Goal: Task Accomplishment & Management: Use online tool/utility

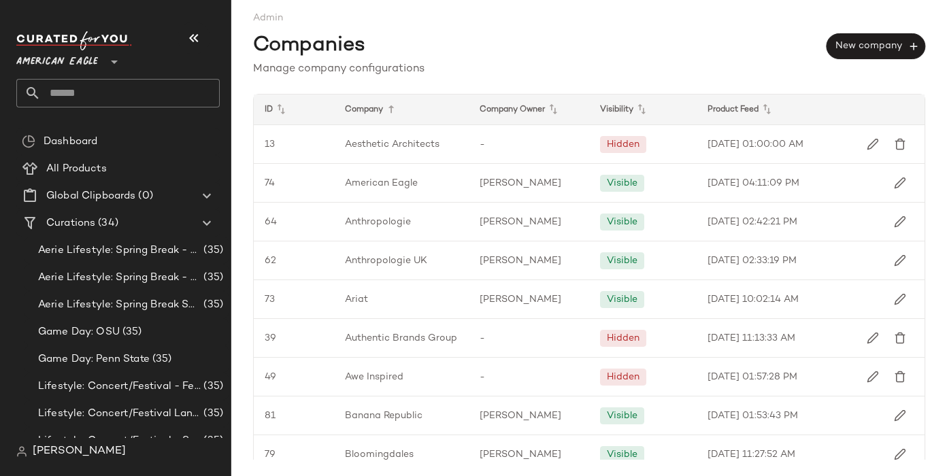
click at [84, 61] on span "American Eagle" at bounding box center [57, 58] width 82 height 24
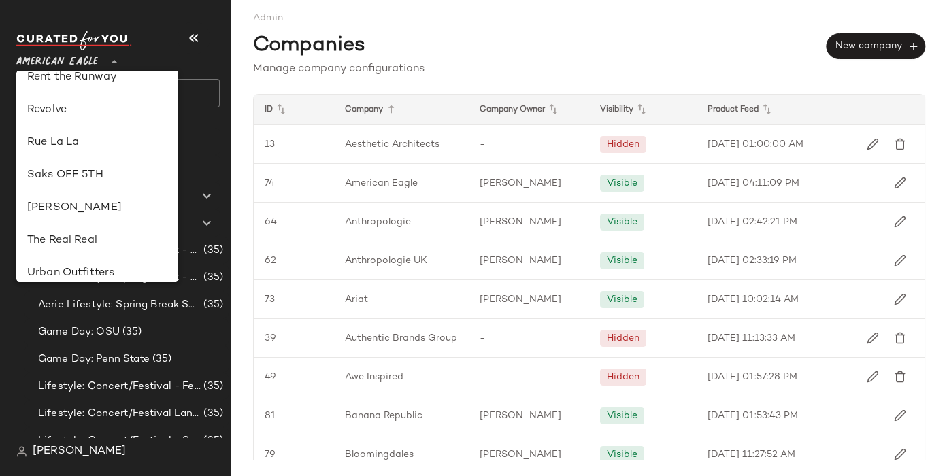
scroll to position [617, 0]
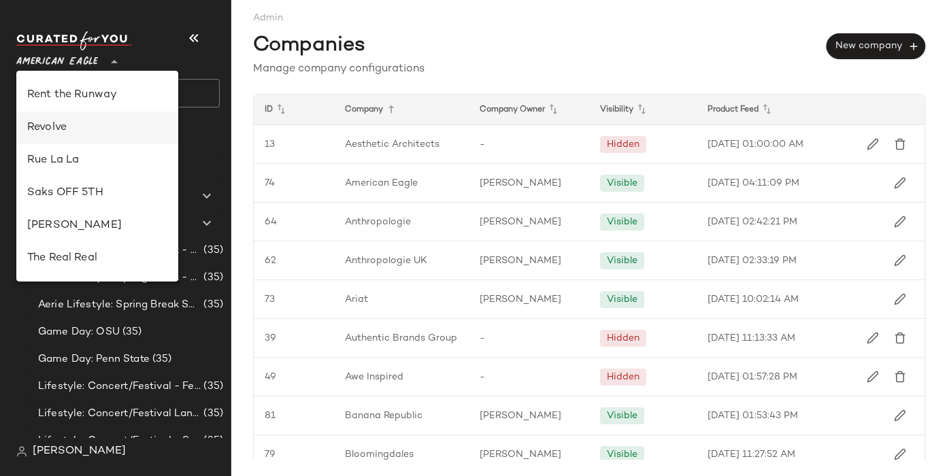
click at [49, 134] on div "Revolve" at bounding box center [97, 128] width 140 height 16
type input "**"
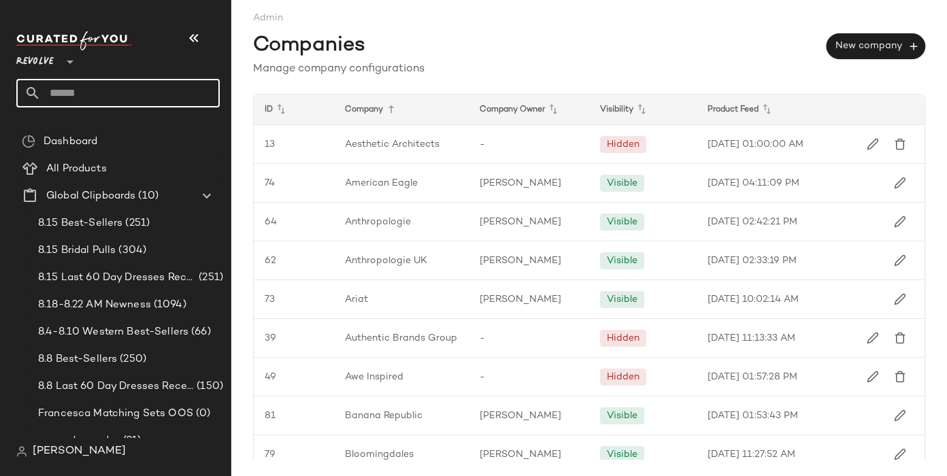
click at [65, 92] on input "text" at bounding box center [130, 93] width 179 height 29
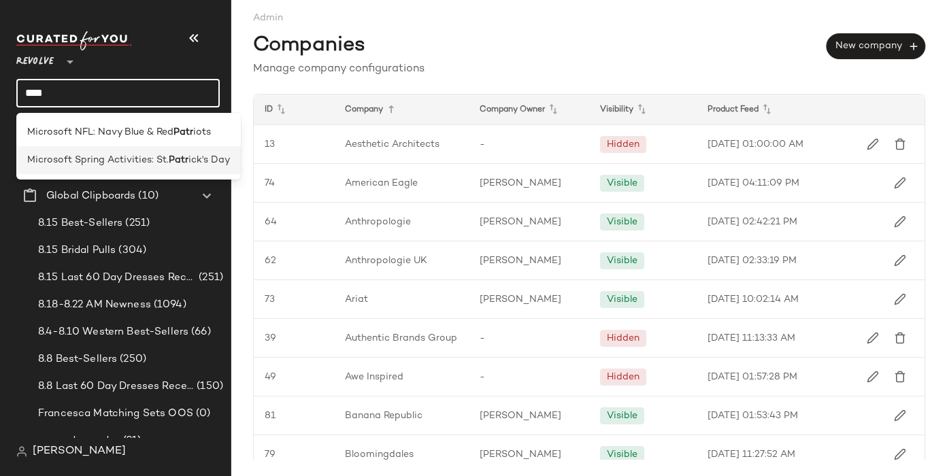
type input "****"
click at [71, 160] on span "Microsoft Spring Activities: St." at bounding box center [97, 160] width 141 height 14
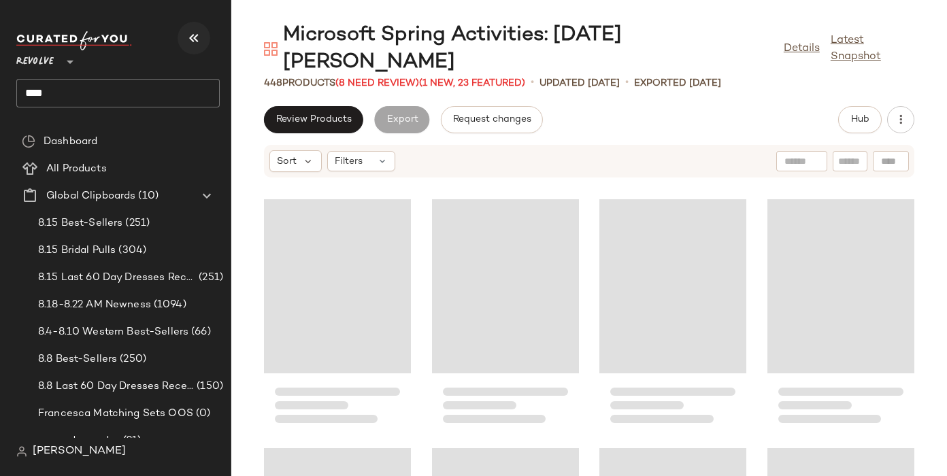
click at [193, 38] on icon "button" at bounding box center [194, 38] width 16 height 16
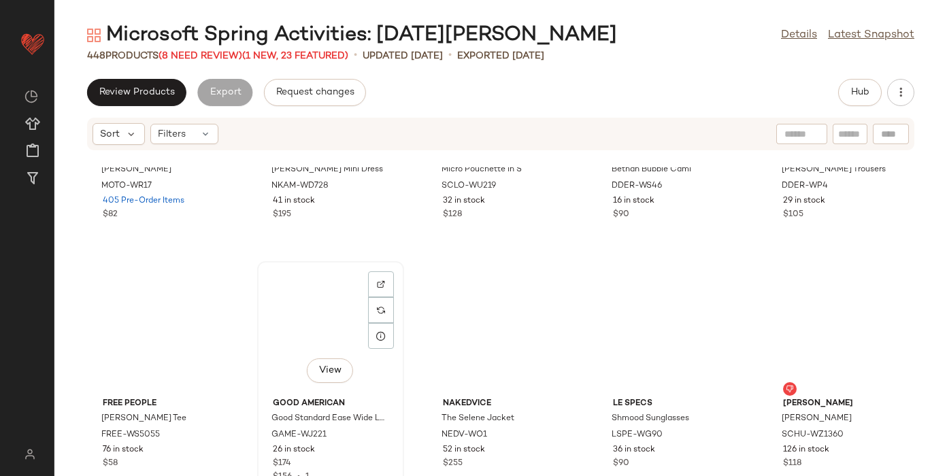
scroll to position [2995, 0]
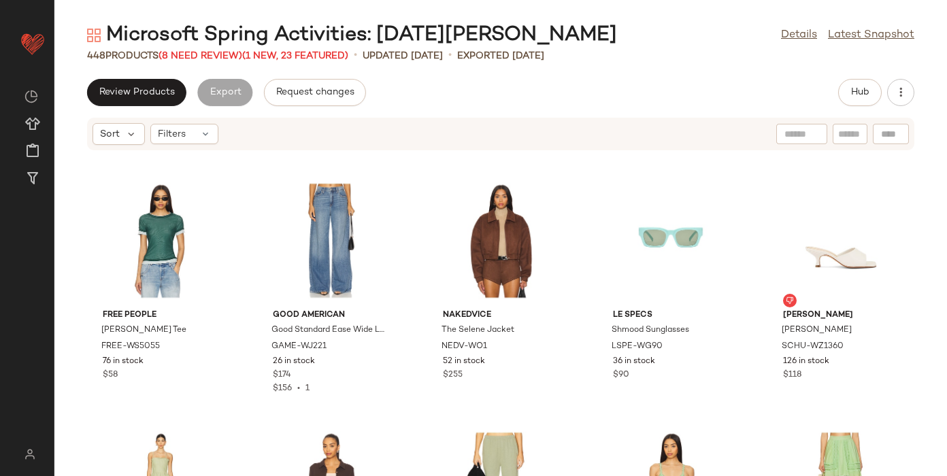
click at [217, 61] on div "448 Products (8 Need Review) (1 New, 23 Featured)" at bounding box center [217, 56] width 261 height 14
click at [209, 54] on span "(8 Need Review)" at bounding box center [200, 56] width 84 height 10
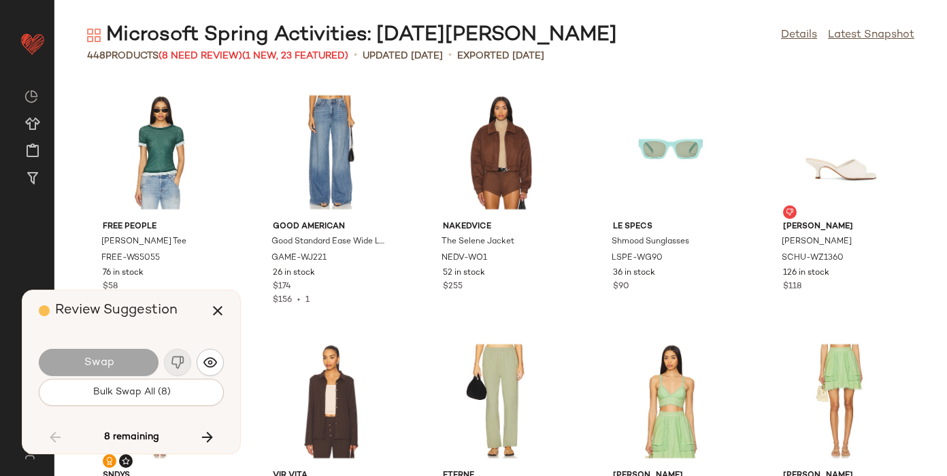
scroll to position [5227, 0]
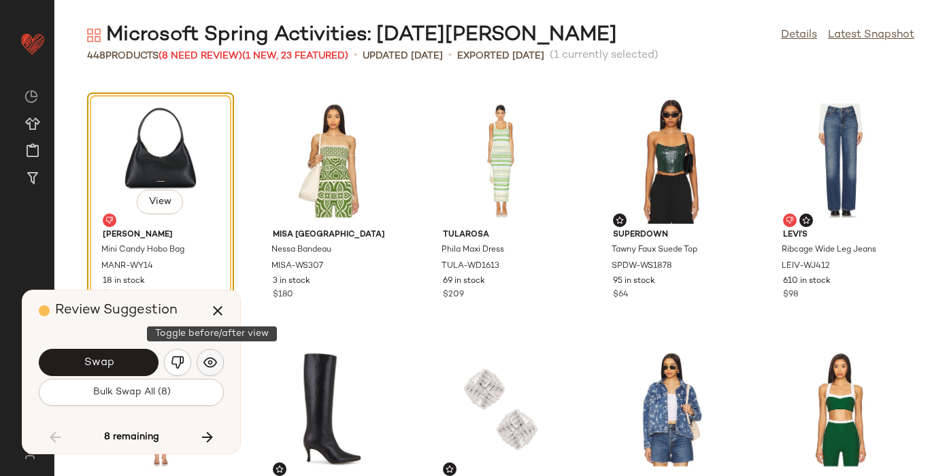
click at [203, 362] on img "button" at bounding box center [210, 363] width 14 height 14
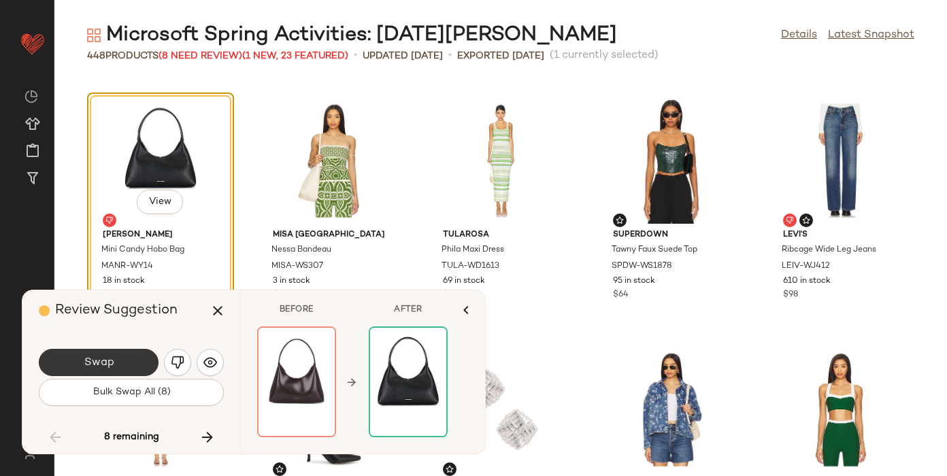
click at [139, 354] on button "Swap" at bounding box center [99, 362] width 120 height 27
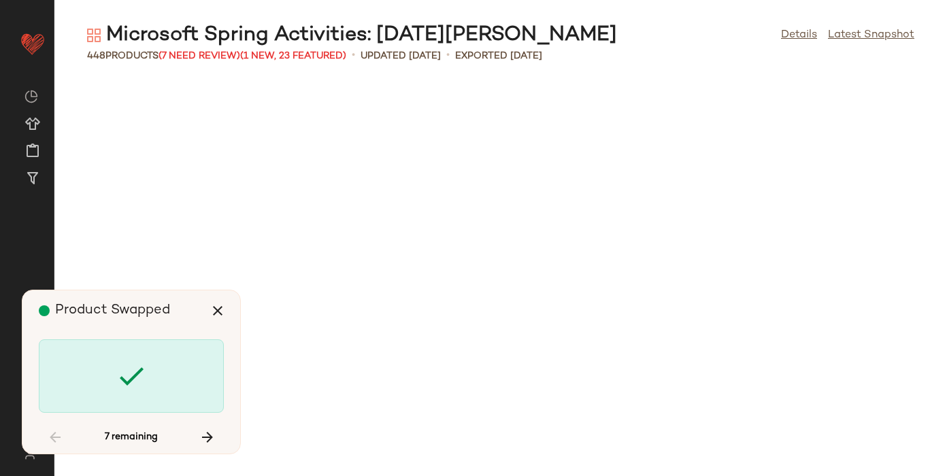
scroll to position [8462, 0]
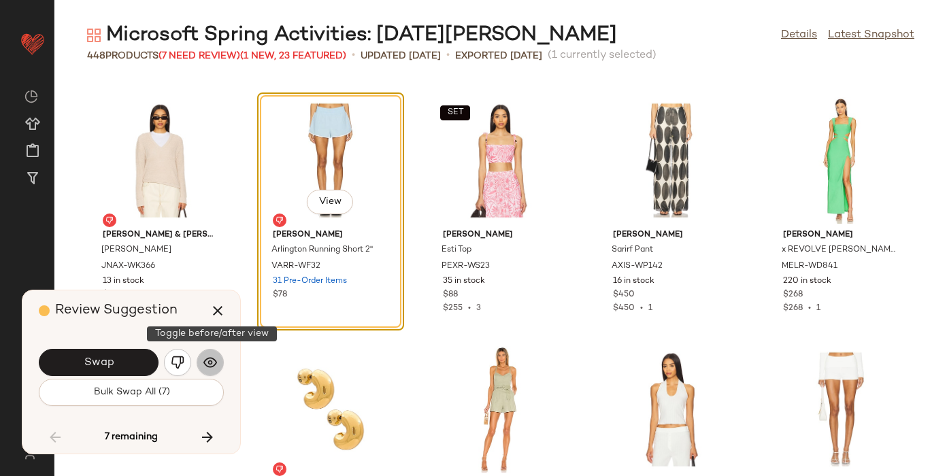
click at [209, 363] on img "button" at bounding box center [210, 363] width 14 height 14
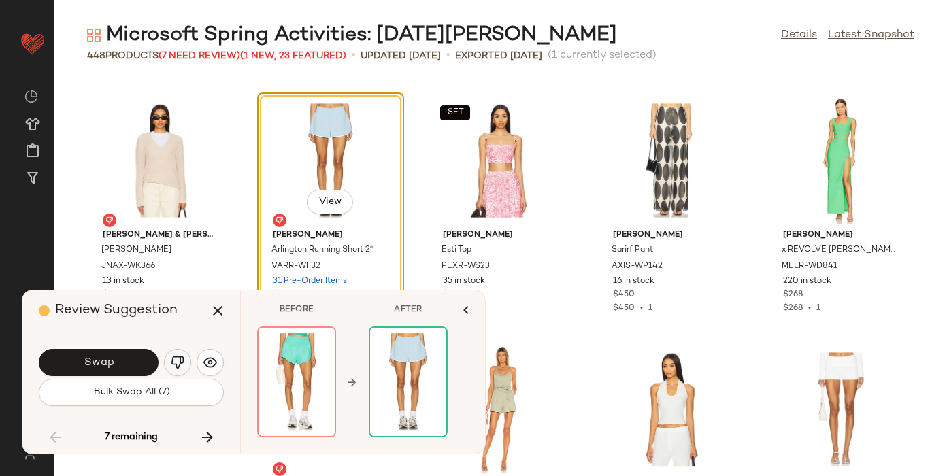
click at [172, 360] on img "button" at bounding box center [178, 363] width 14 height 14
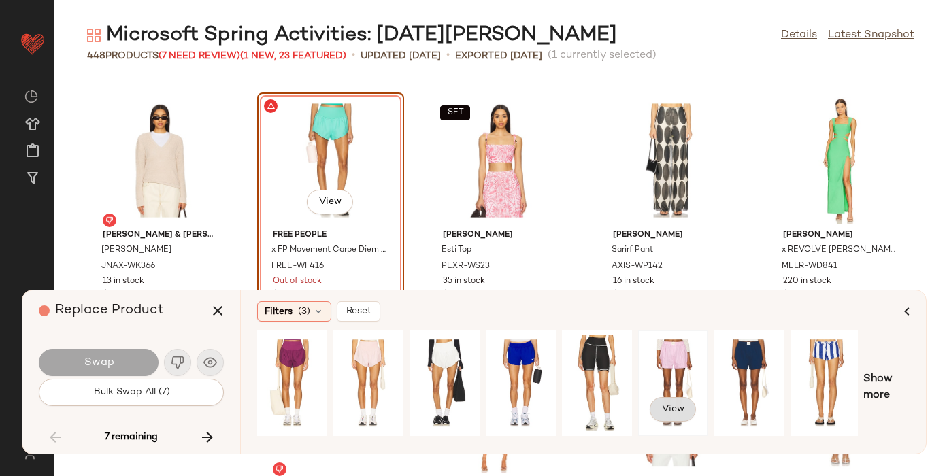
scroll to position [0, 154]
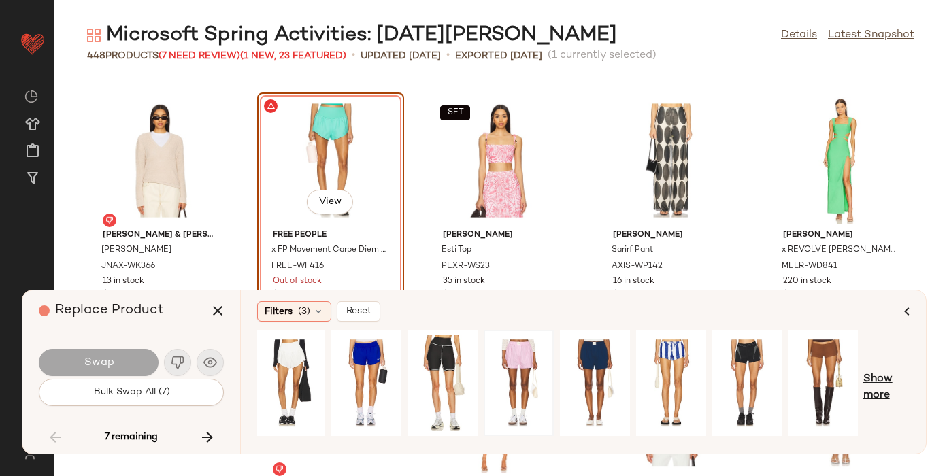
click at [865, 385] on span "Show more" at bounding box center [886, 387] width 46 height 33
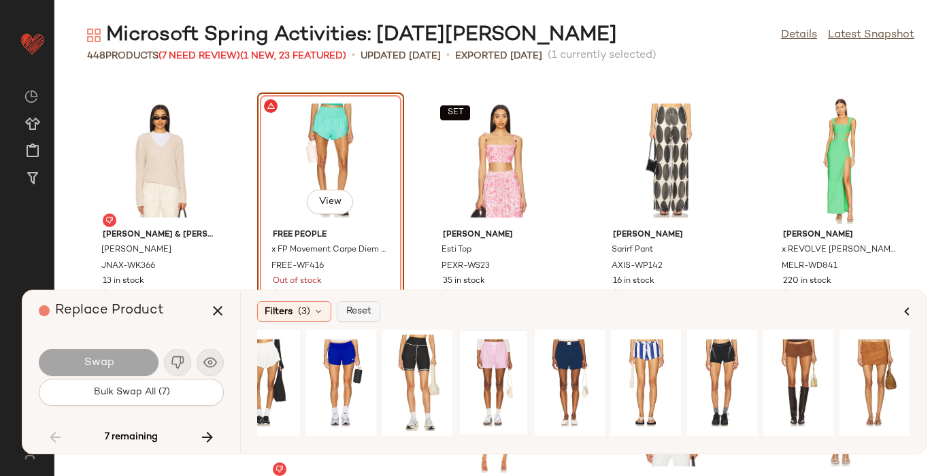
click at [355, 311] on span "Reset" at bounding box center [358, 311] width 26 height 11
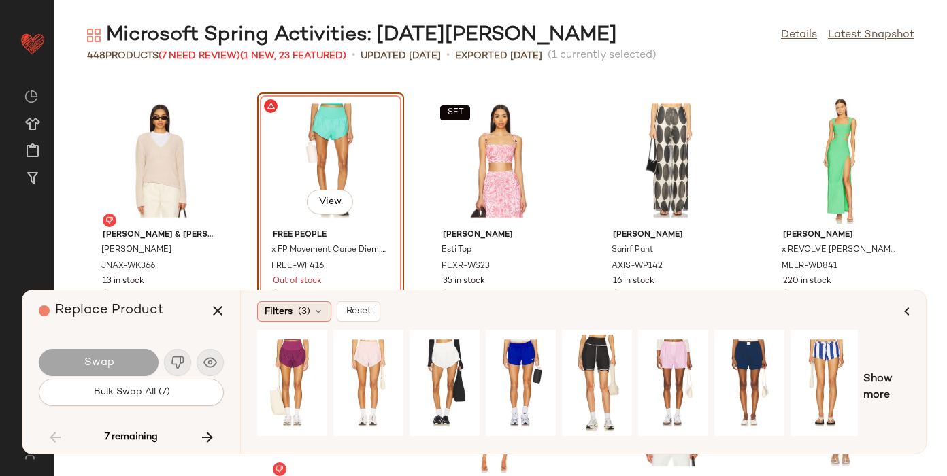
click at [301, 309] on span "(3)" at bounding box center [304, 312] width 12 height 14
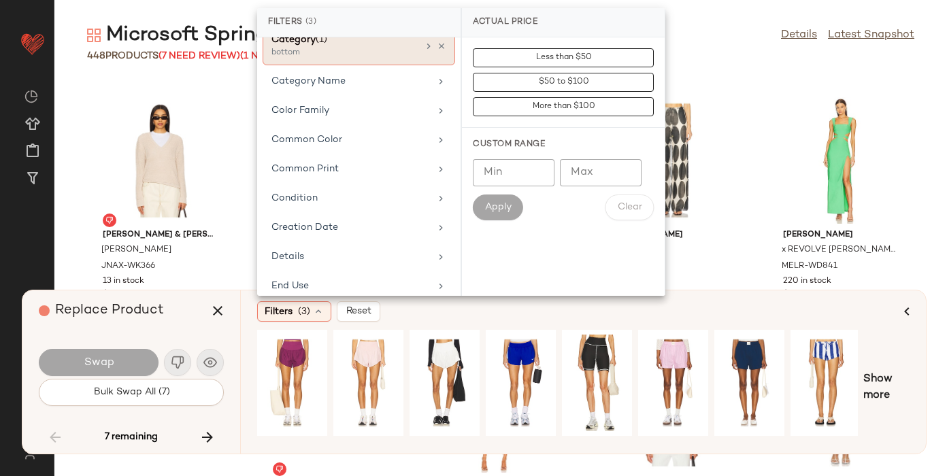
scroll to position [191, 0]
click at [312, 139] on div "Common Color" at bounding box center [350, 140] width 158 height 14
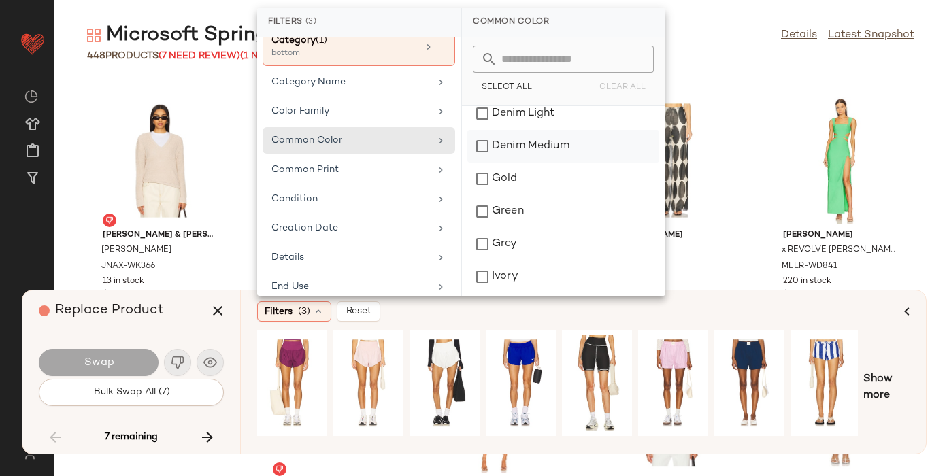
scroll to position [401, 0]
click at [518, 211] on div "Green" at bounding box center [563, 211] width 192 height 33
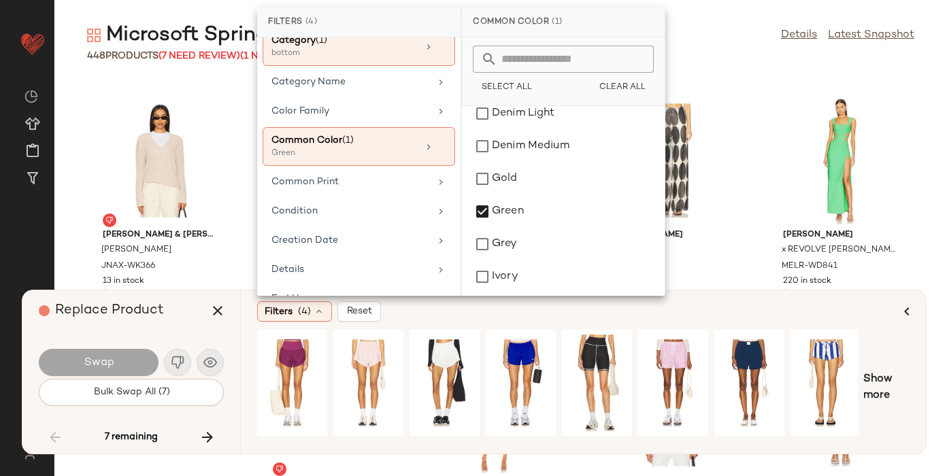
click at [657, 311] on div "Filters (4) Reset" at bounding box center [577, 311] width 641 height 20
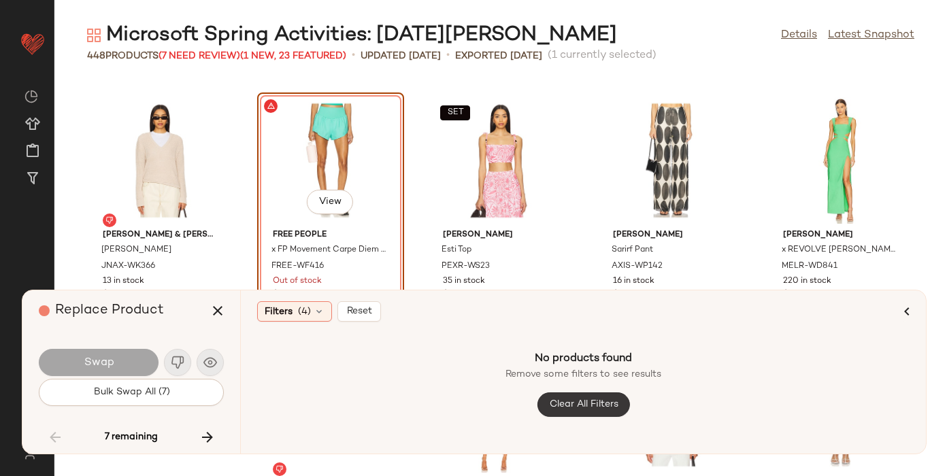
click at [562, 403] on span "Clear All Filters" at bounding box center [582, 404] width 69 height 11
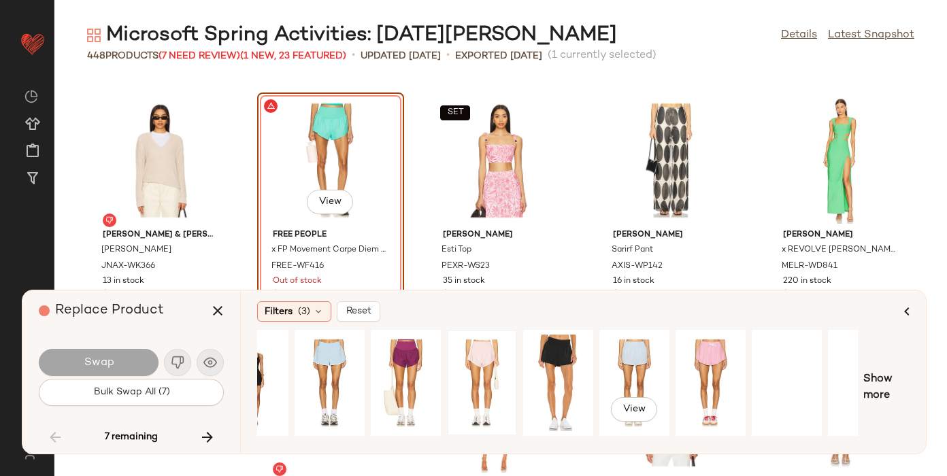
scroll to position [0, 113]
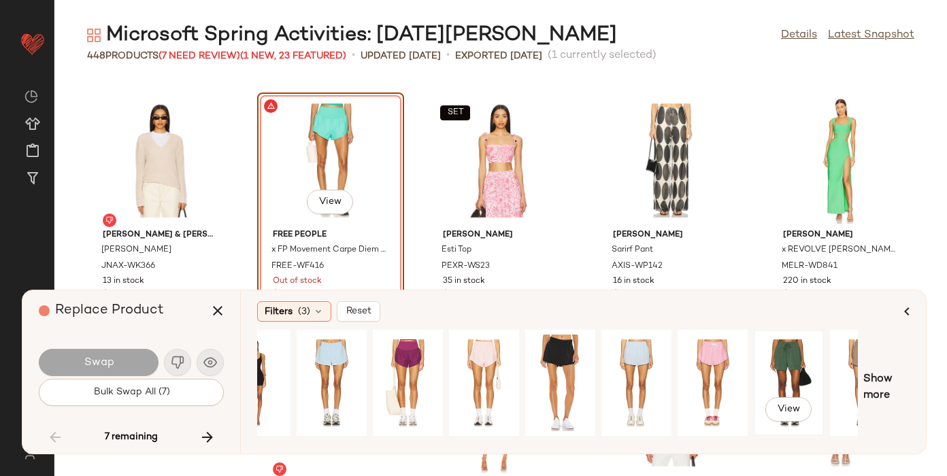
click at [794, 354] on div "View" at bounding box center [788, 383] width 61 height 97
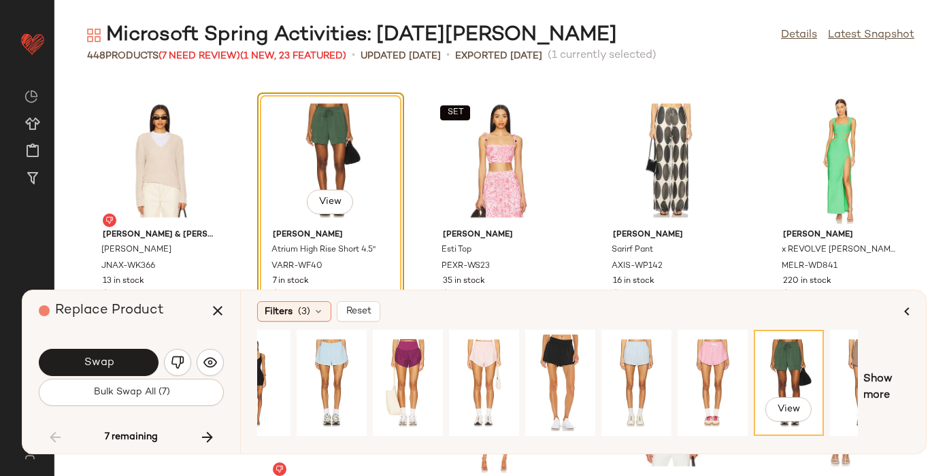
scroll to position [0, 154]
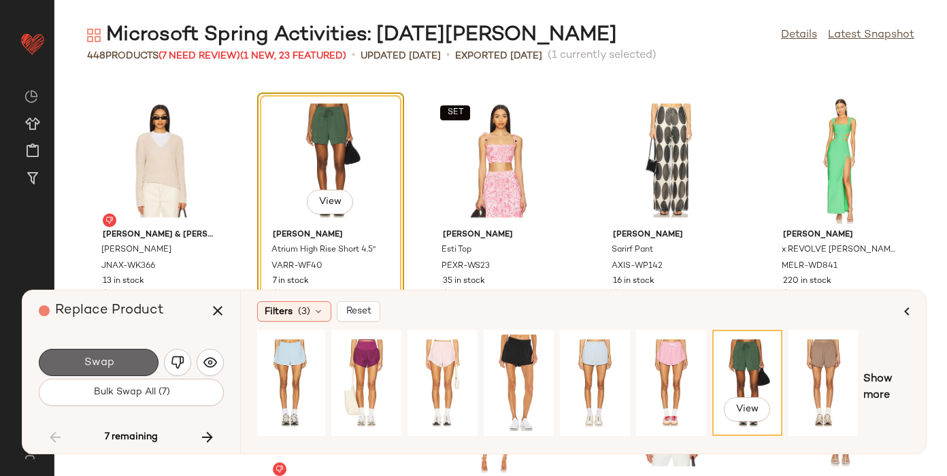
click at [124, 364] on button "Swap" at bounding box center [99, 362] width 120 height 27
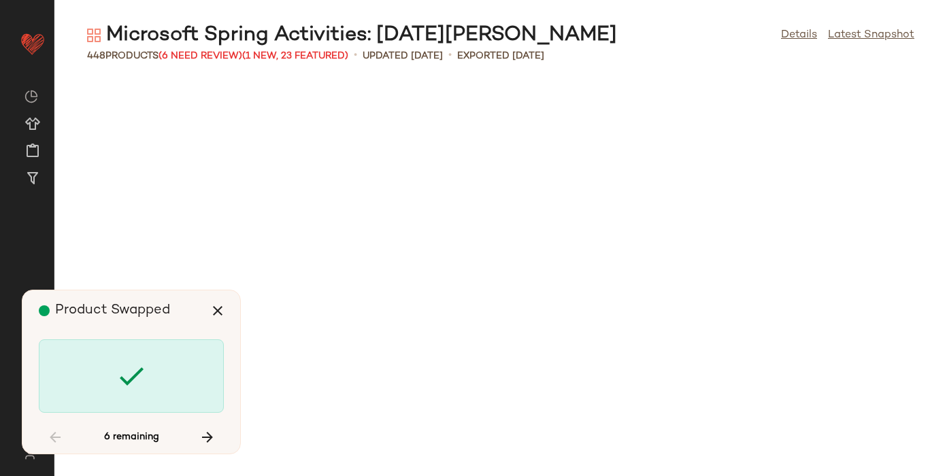
scroll to position [11200, 0]
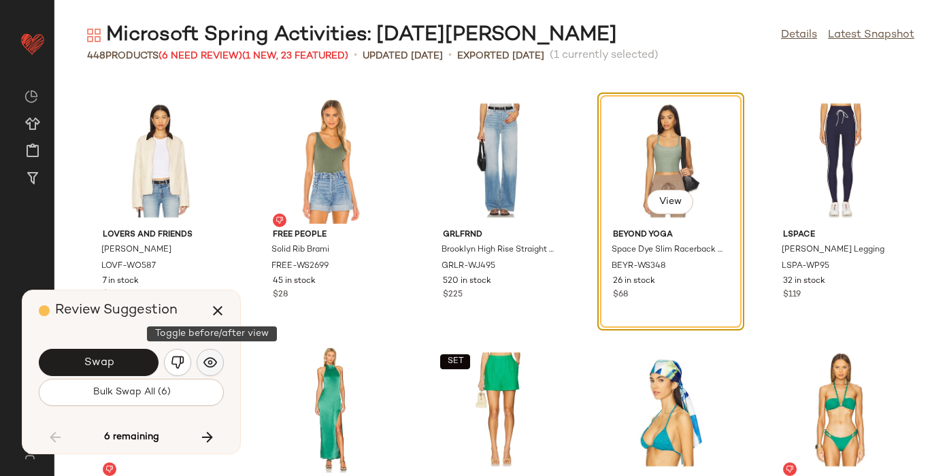
click at [211, 360] on img "button" at bounding box center [210, 363] width 14 height 14
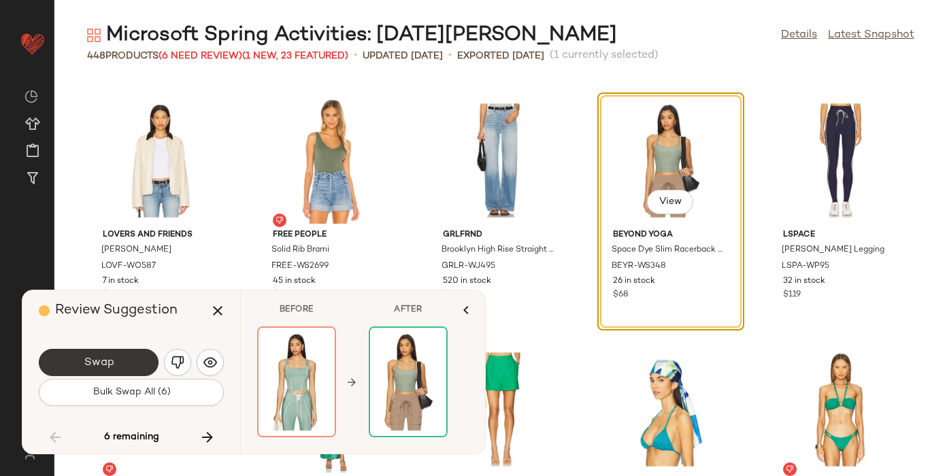
click at [90, 356] on span "Swap" at bounding box center [98, 362] width 31 height 13
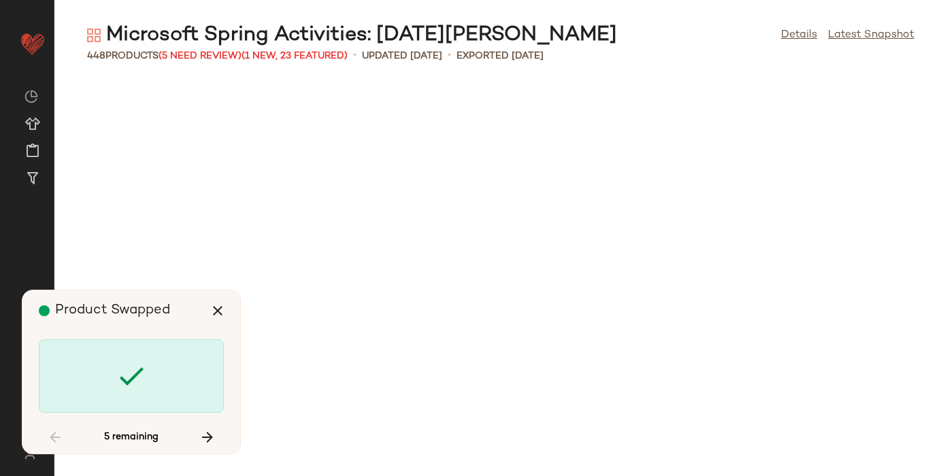
scroll to position [12942, 0]
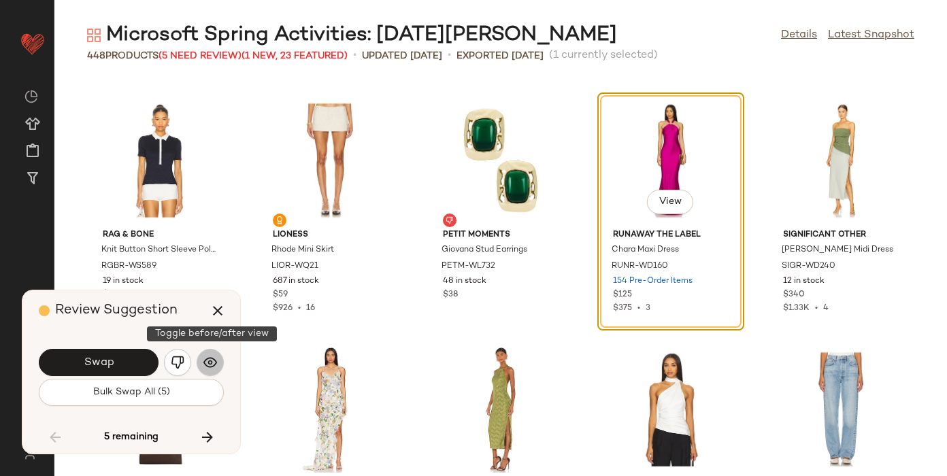
click at [211, 360] on img "button" at bounding box center [210, 363] width 14 height 14
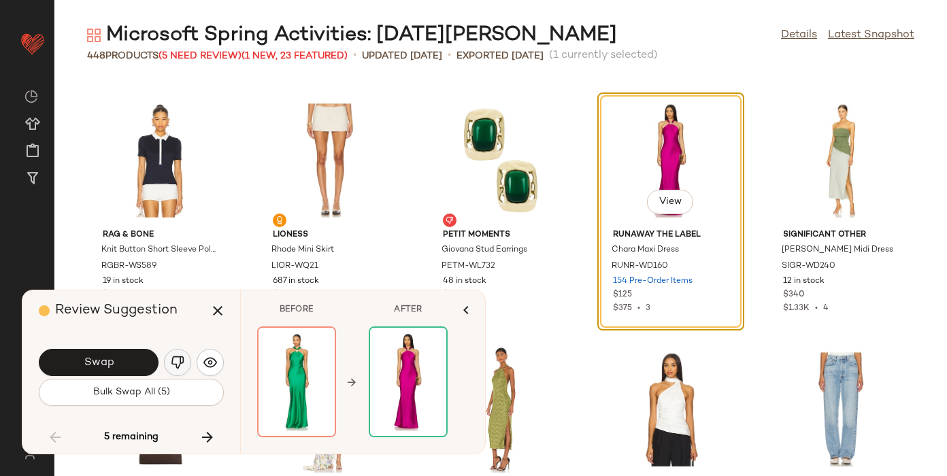
click at [176, 356] on img "button" at bounding box center [178, 363] width 14 height 14
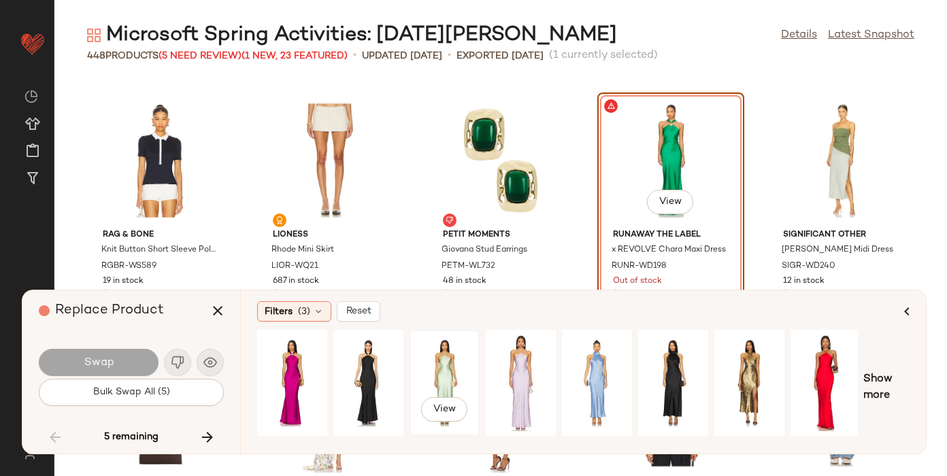
click at [449, 379] on div "View" at bounding box center [444, 383] width 61 height 97
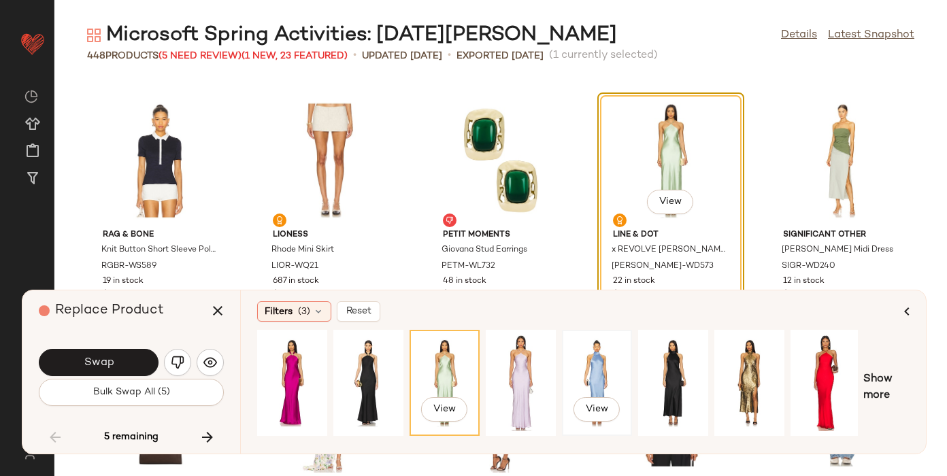
scroll to position [0, 154]
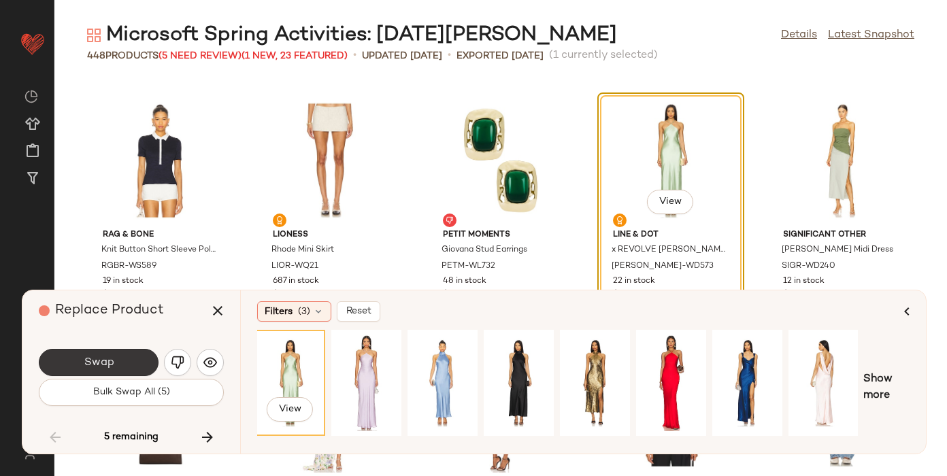
click at [86, 364] on span "Swap" at bounding box center [98, 362] width 31 height 13
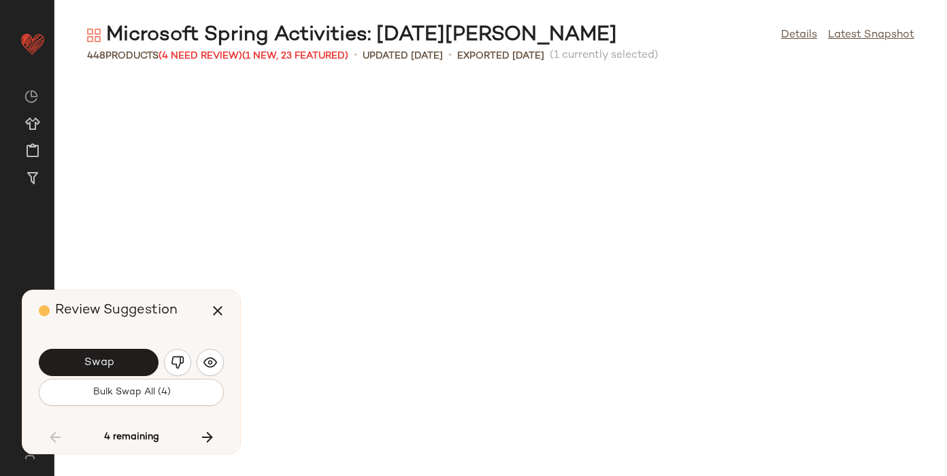
scroll to position [13689, 0]
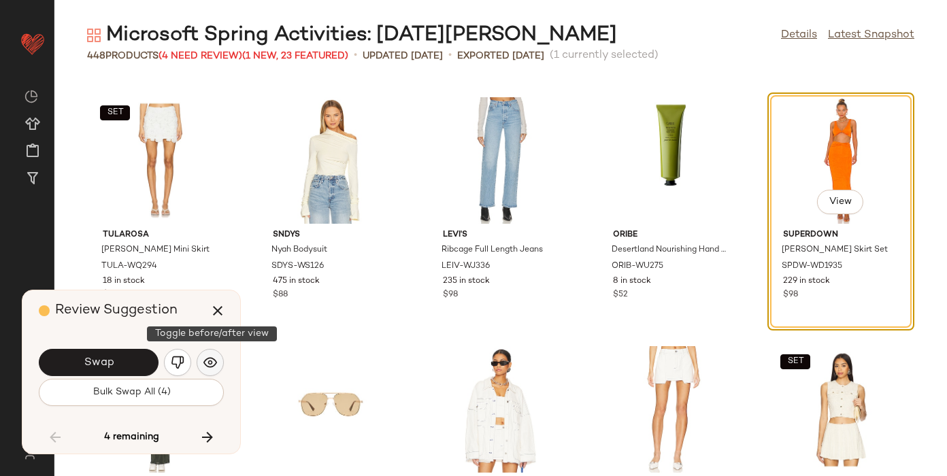
click at [214, 361] on img "button" at bounding box center [210, 363] width 14 height 14
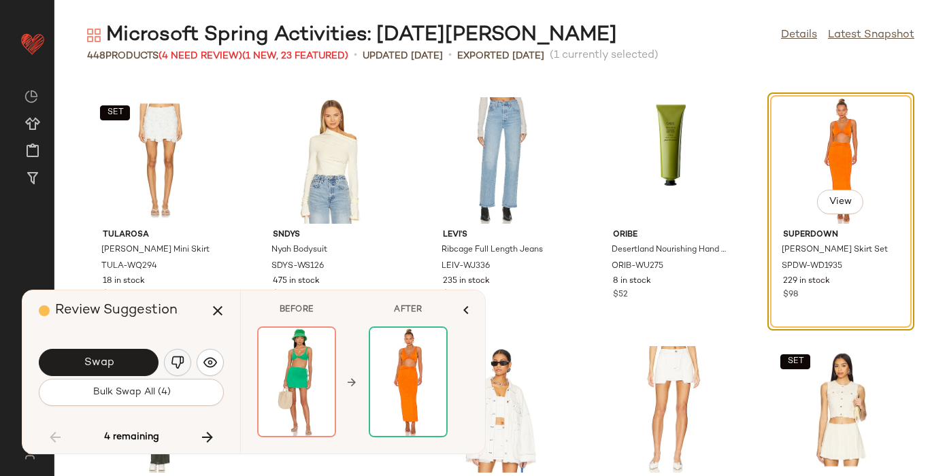
click at [177, 359] on img "button" at bounding box center [178, 363] width 14 height 14
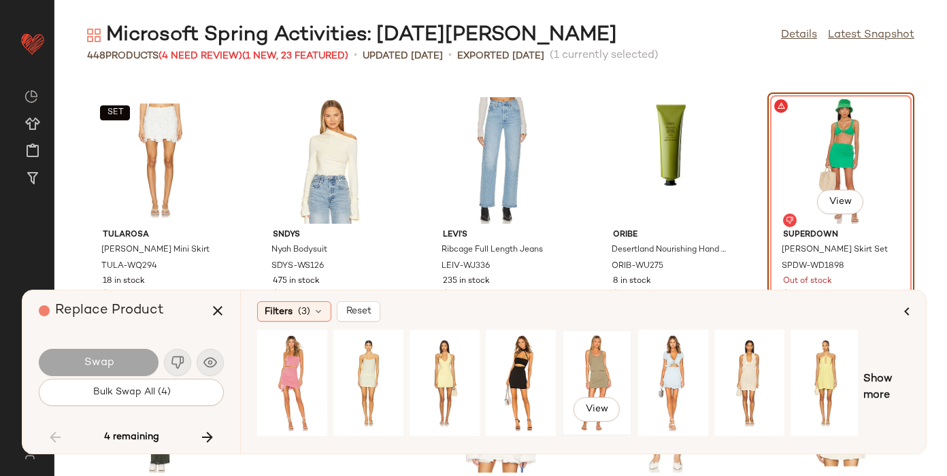
click at [589, 373] on div "View" at bounding box center [596, 383] width 61 height 97
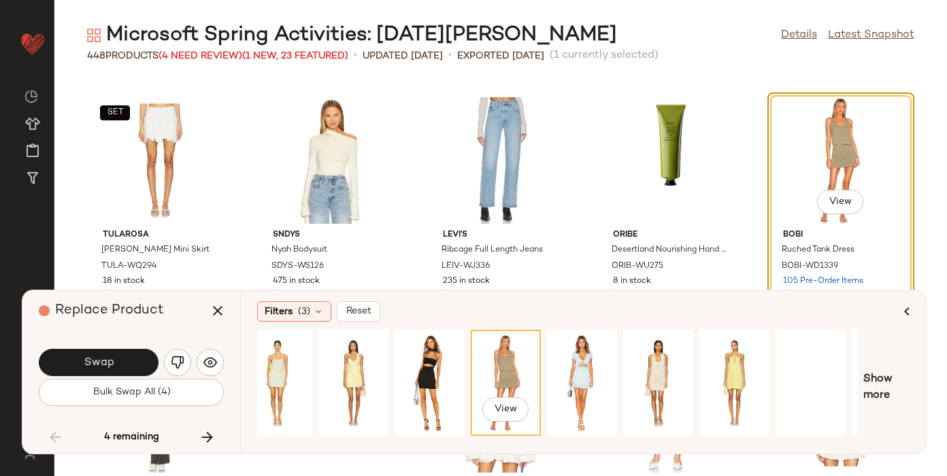
scroll to position [0, 154]
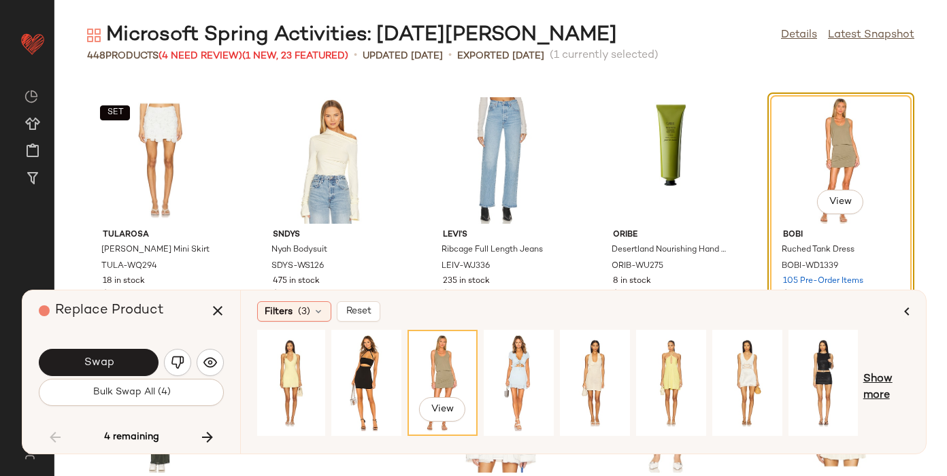
click at [881, 379] on span "Show more" at bounding box center [886, 387] width 46 height 33
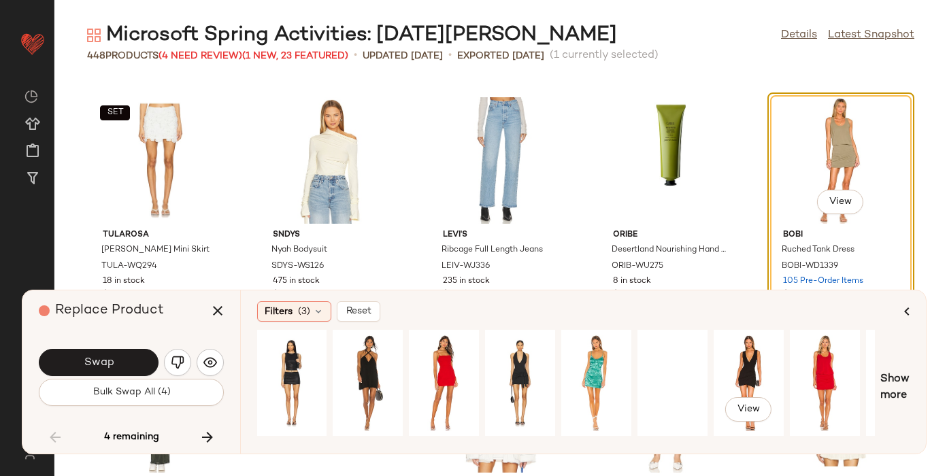
scroll to position [0, 690]
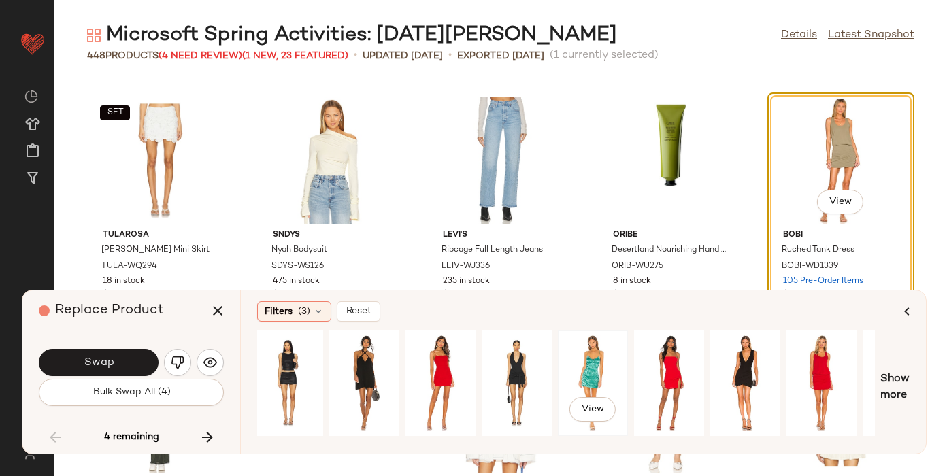
click at [590, 380] on div "View" at bounding box center [592, 383] width 61 height 97
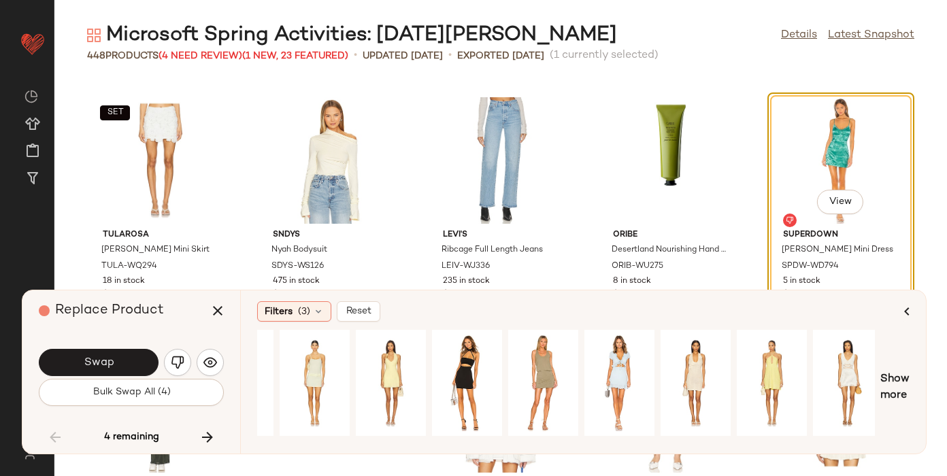
scroll to position [0, 0]
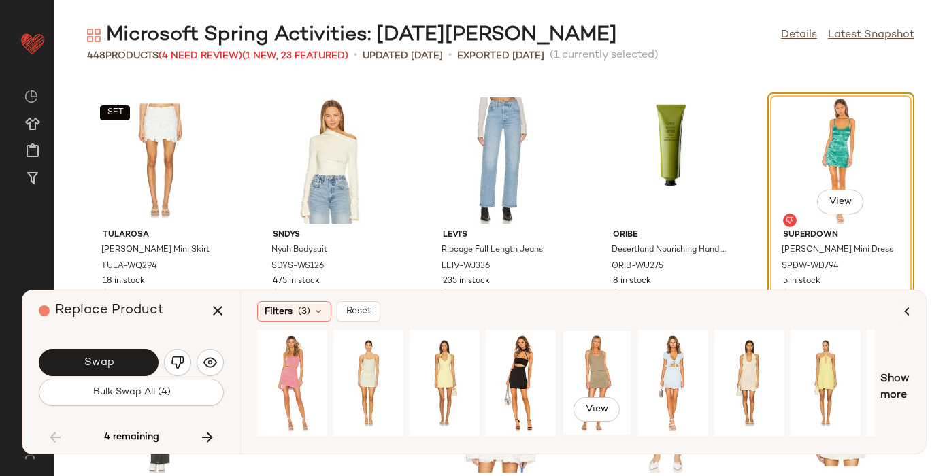
click at [615, 357] on div "View" at bounding box center [596, 383] width 61 height 97
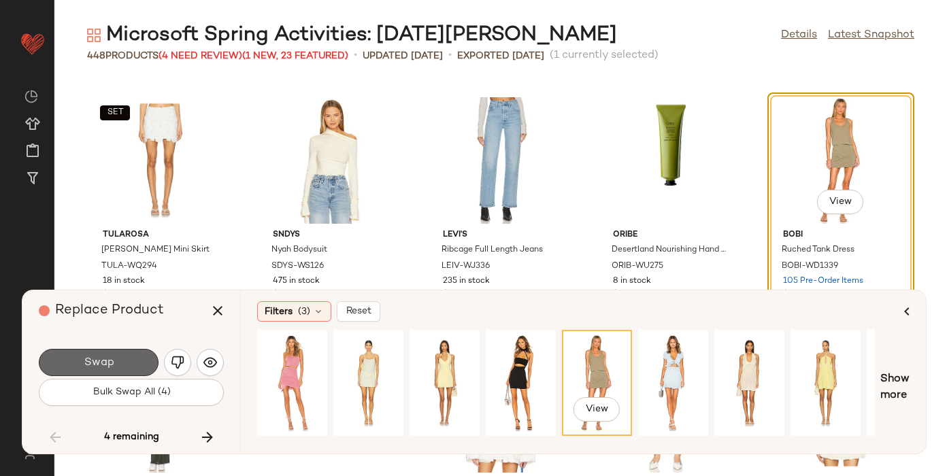
click at [71, 360] on button "Swap" at bounding box center [99, 362] width 120 height 27
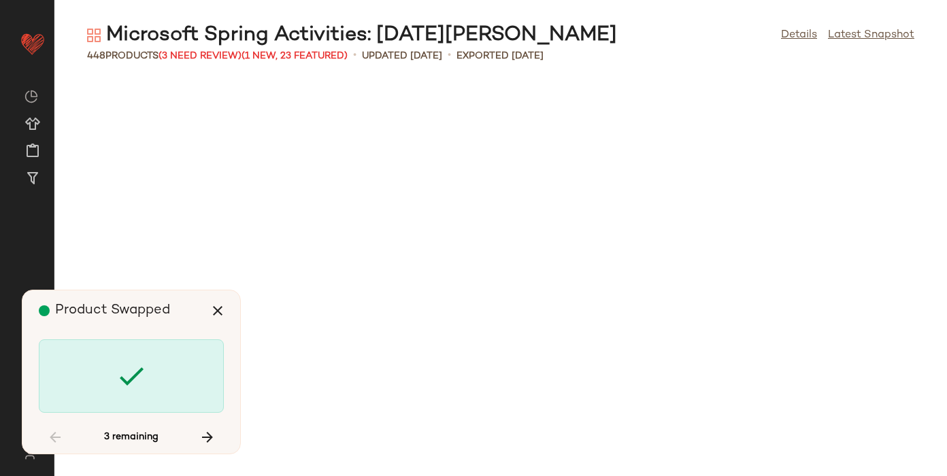
scroll to position [19662, 0]
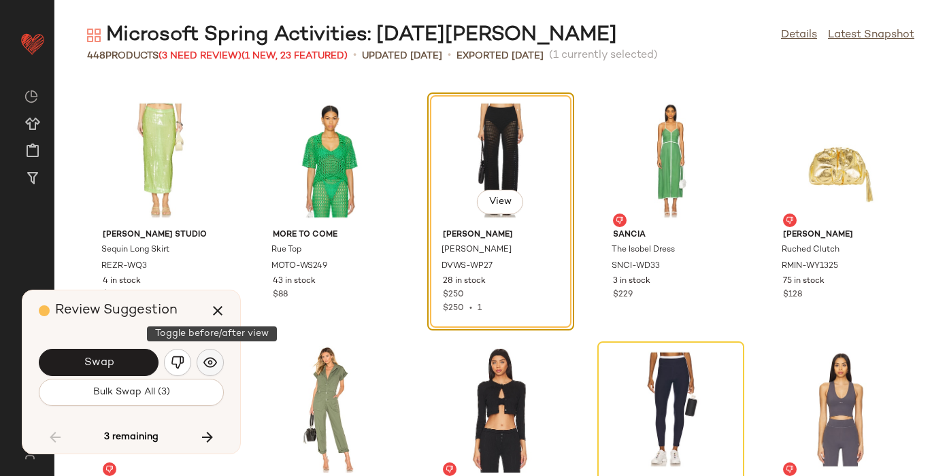
click at [212, 364] on img "button" at bounding box center [210, 363] width 14 height 14
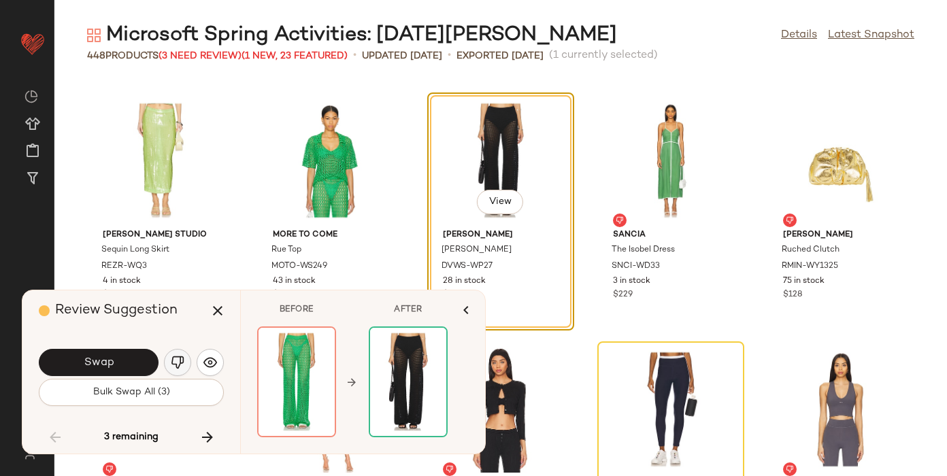
click at [180, 359] on img "button" at bounding box center [178, 363] width 14 height 14
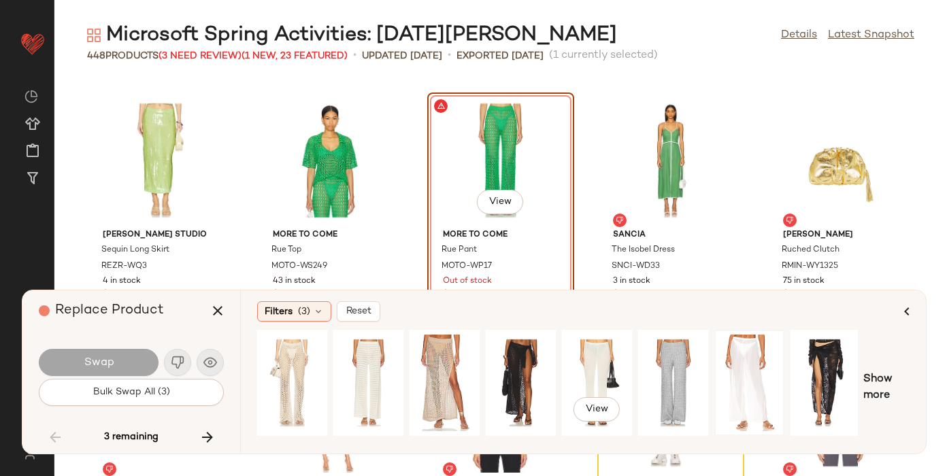
scroll to position [0, 154]
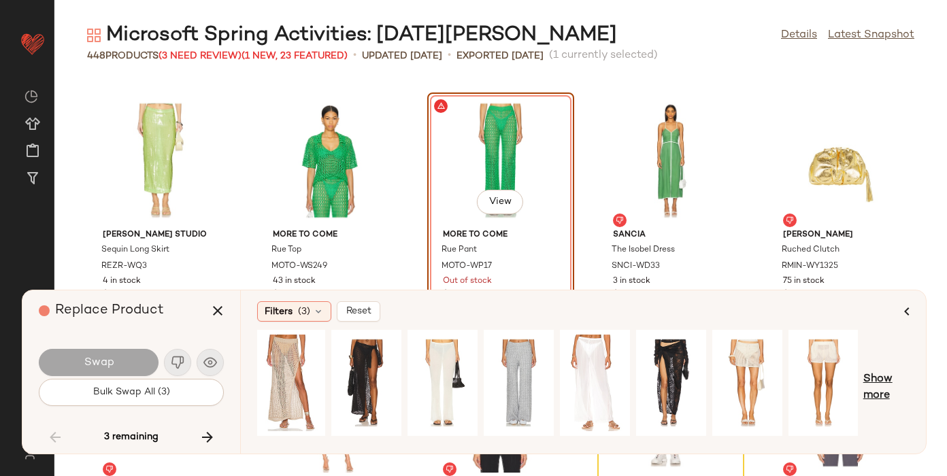
click at [875, 384] on span "Show more" at bounding box center [886, 387] width 46 height 33
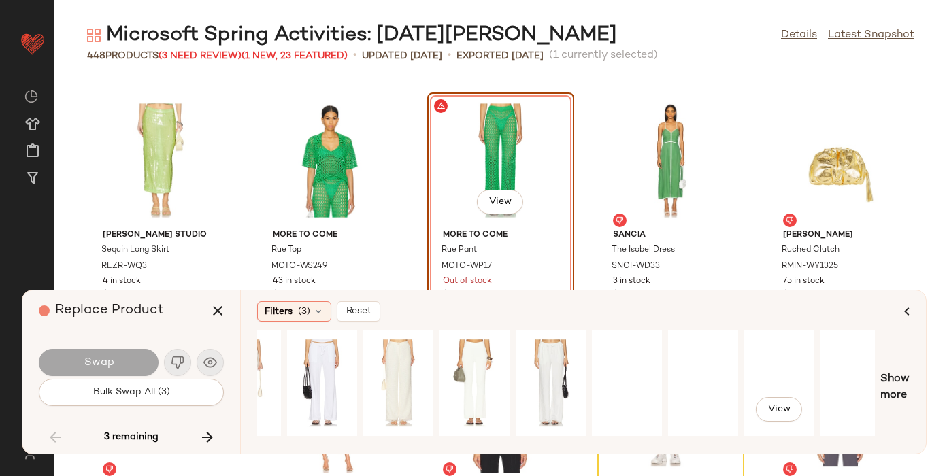
scroll to position [0, 898]
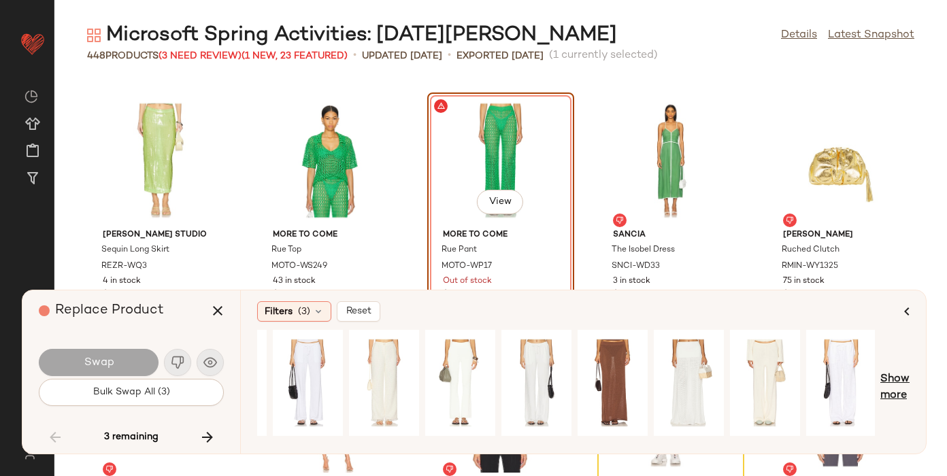
click at [902, 374] on span "Show more" at bounding box center [894, 387] width 29 height 33
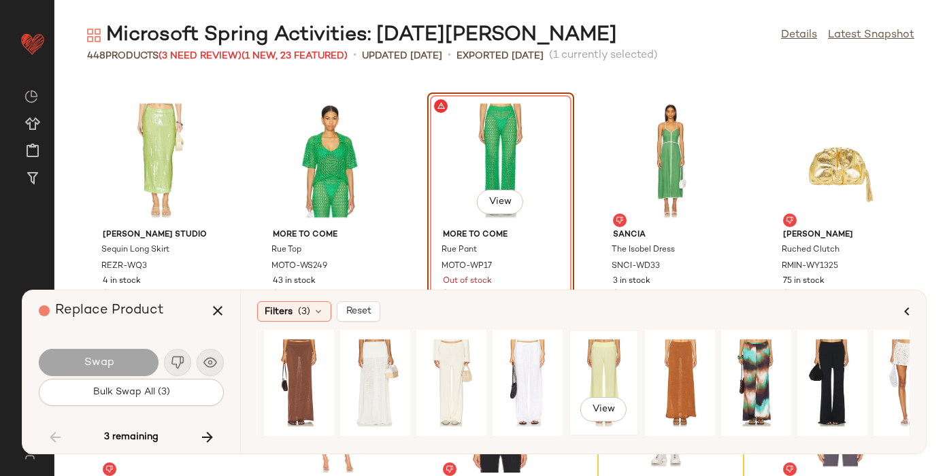
scroll to position [0, 1246]
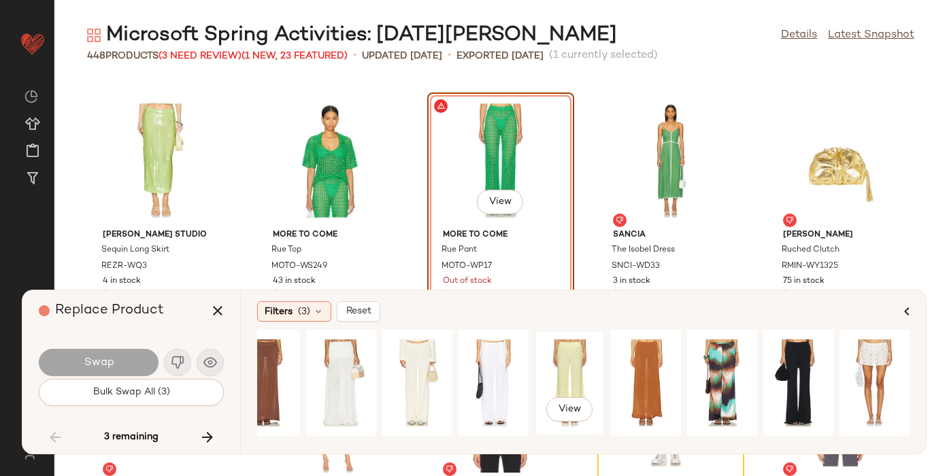
click at [559, 367] on div "View" at bounding box center [569, 383] width 61 height 97
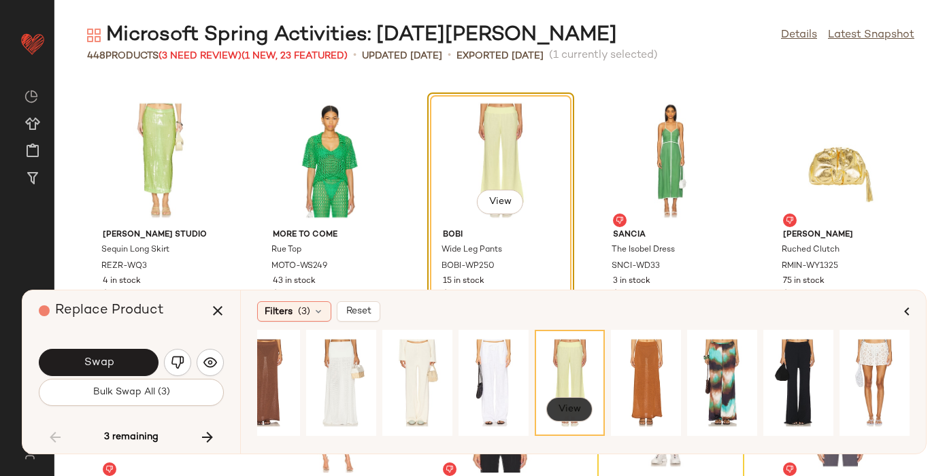
click at [569, 405] on span "View" at bounding box center [569, 409] width 23 height 11
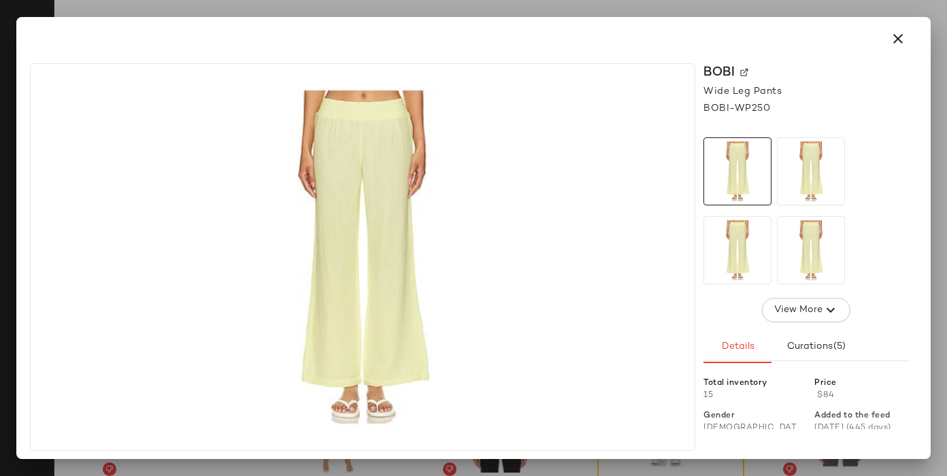
click at [743, 72] on img at bounding box center [744, 73] width 8 height 8
click at [895, 33] on icon "button" at bounding box center [897, 39] width 16 height 16
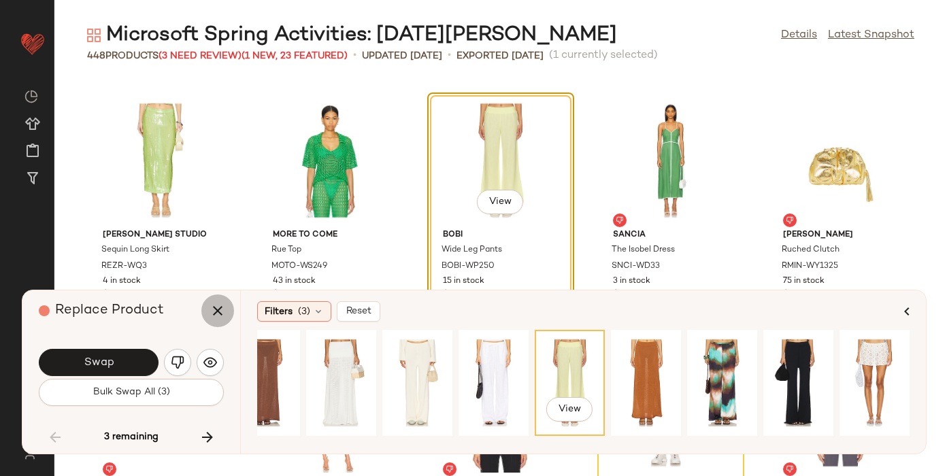
click at [211, 311] on icon "button" at bounding box center [217, 311] width 16 height 16
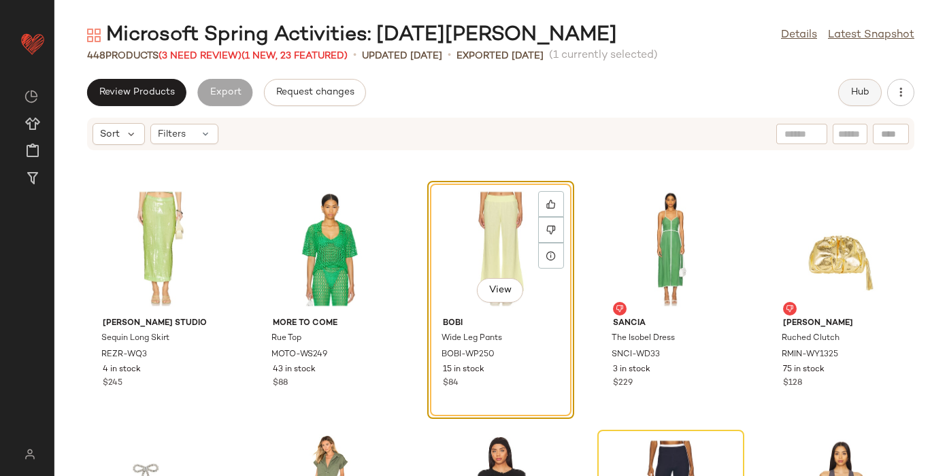
click at [858, 86] on button "Hub" at bounding box center [860, 92] width 44 height 27
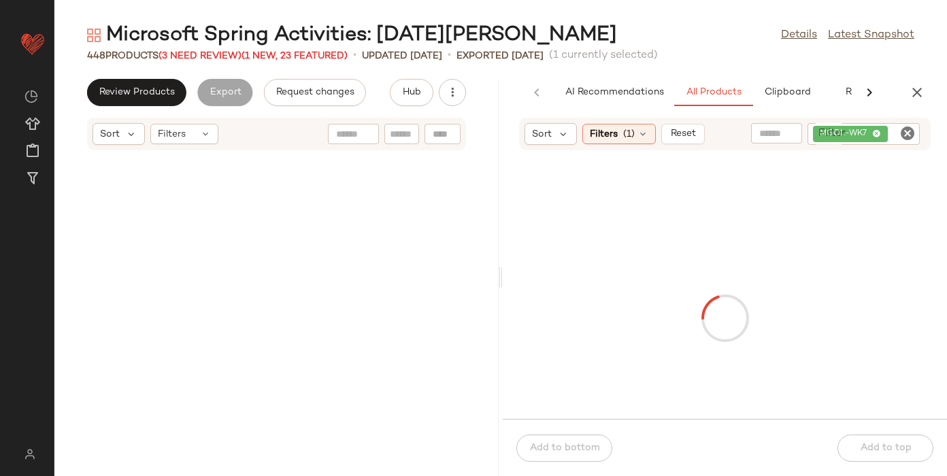
click at [907, 138] on input "Filter" at bounding box center [902, 134] width 24 height 14
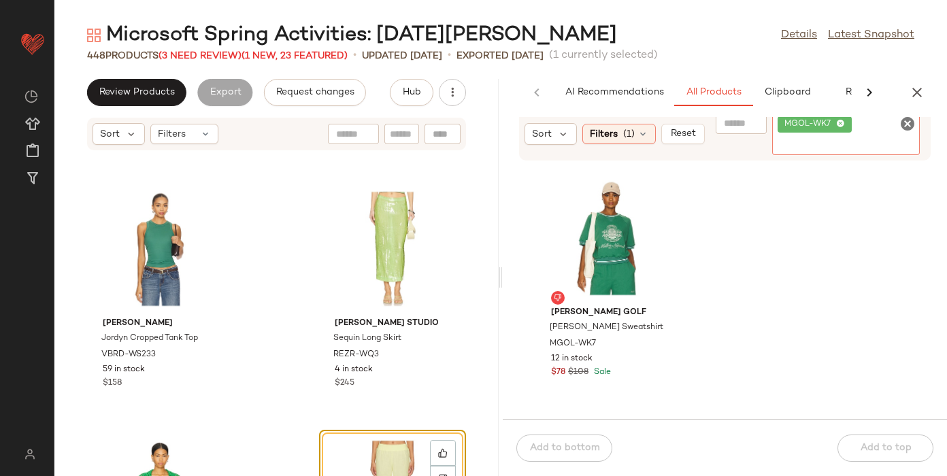
click at [904, 120] on icon "Clear Filter" at bounding box center [907, 124] width 16 height 16
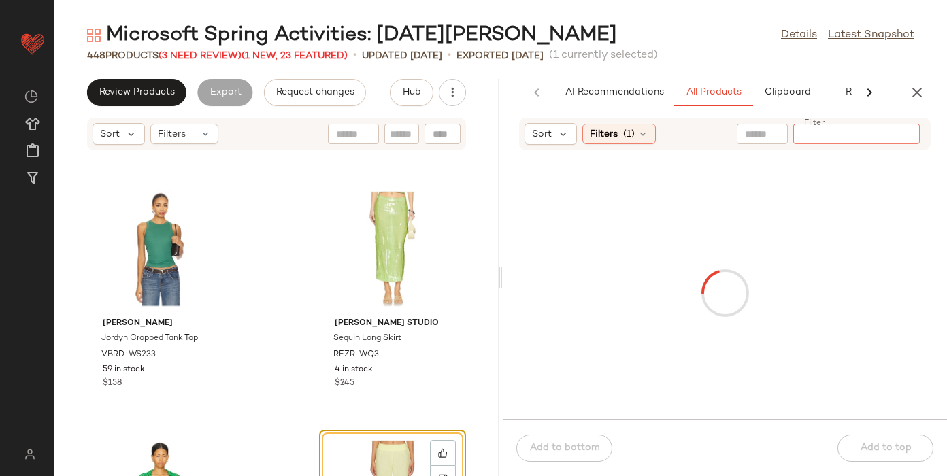
paste input "**********"
type input "**********"
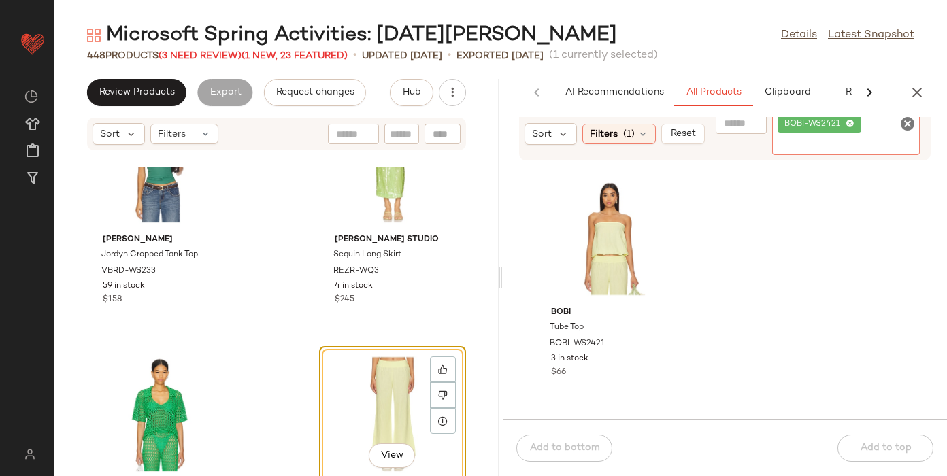
scroll to position [49138, 0]
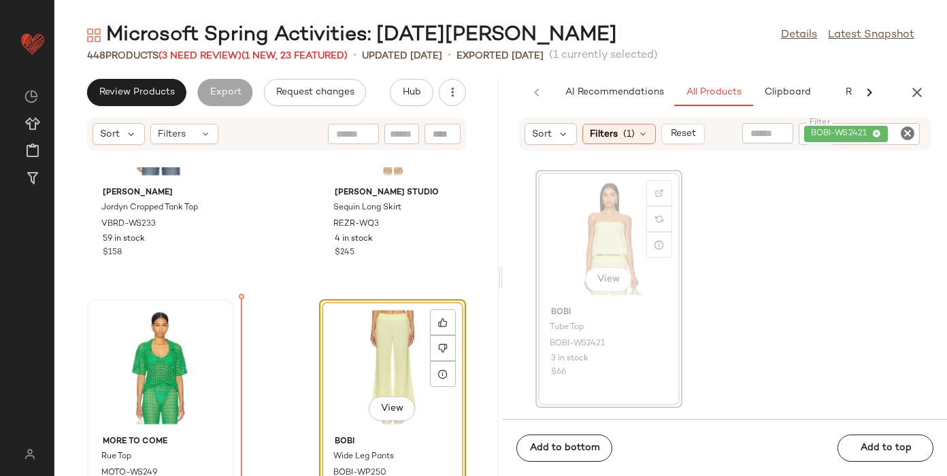
drag, startPoint x: 571, startPoint y: 256, endPoint x: 194, endPoint y: 398, distance: 401.8
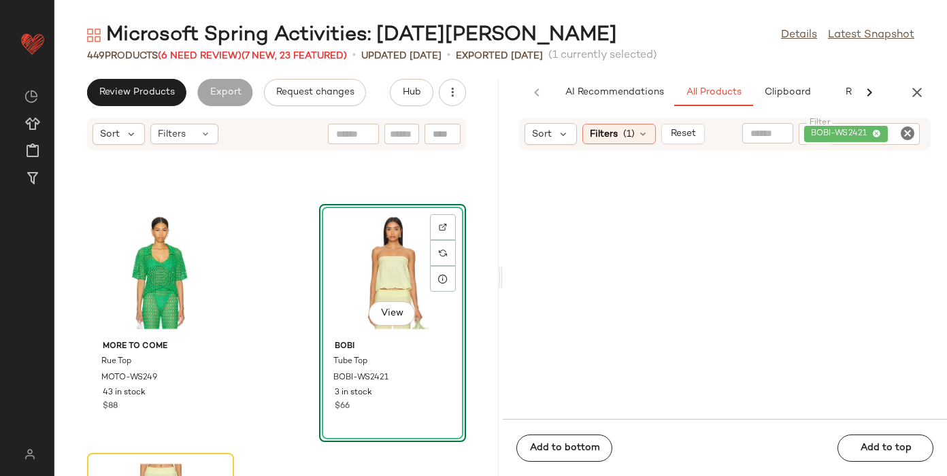
scroll to position [49278, 0]
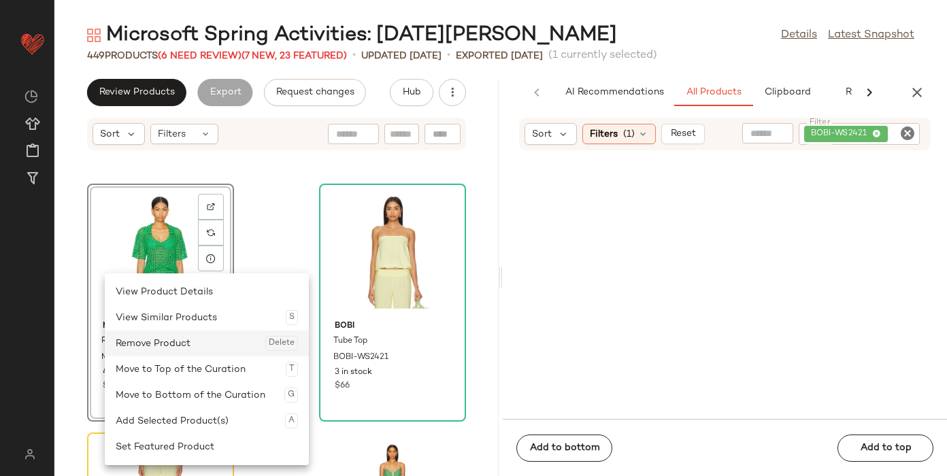
click at [168, 343] on div "Remove Product Delete" at bounding box center [207, 343] width 182 height 26
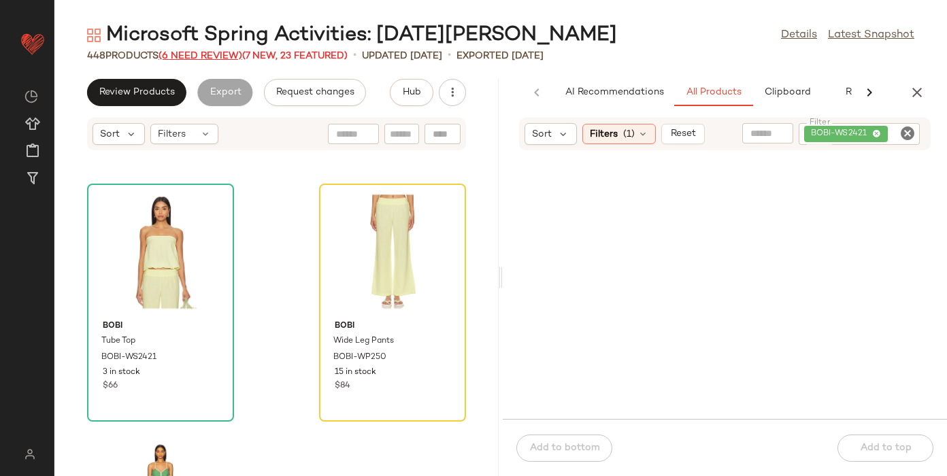
click at [190, 55] on span "(6 Need Review)" at bounding box center [200, 56] width 84 height 10
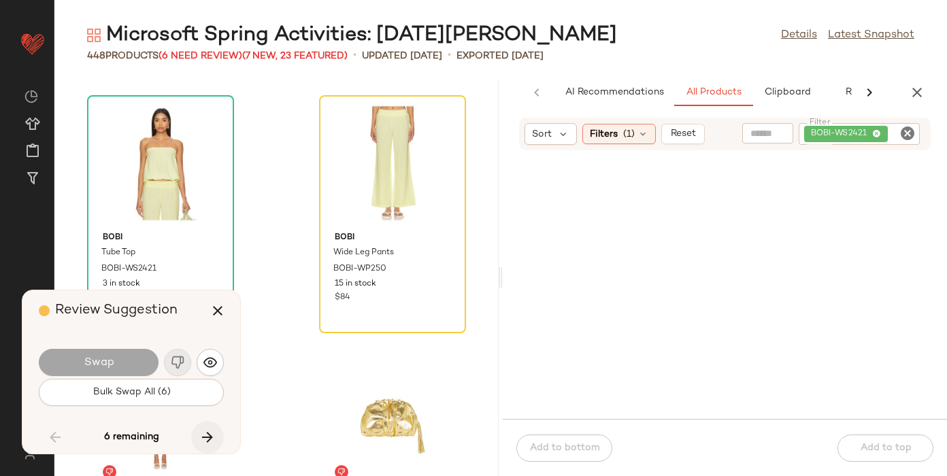
click at [211, 432] on icon "button" at bounding box center [207, 437] width 16 height 16
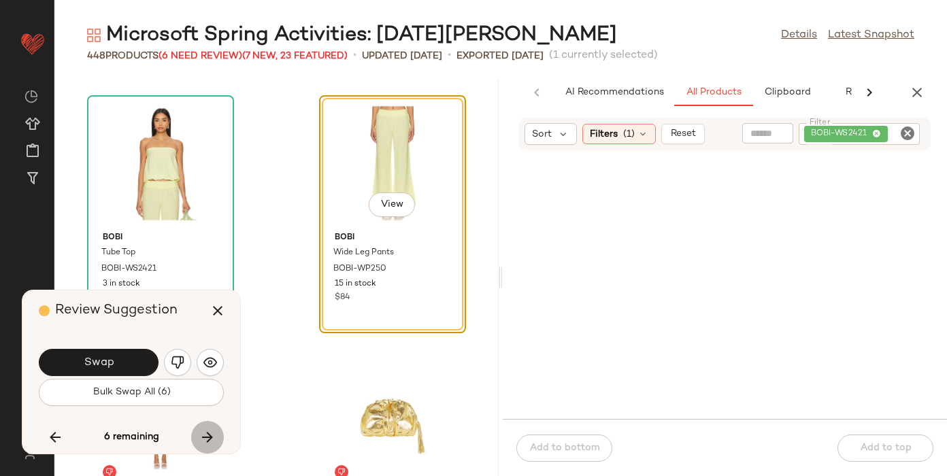
scroll to position [49280, 0]
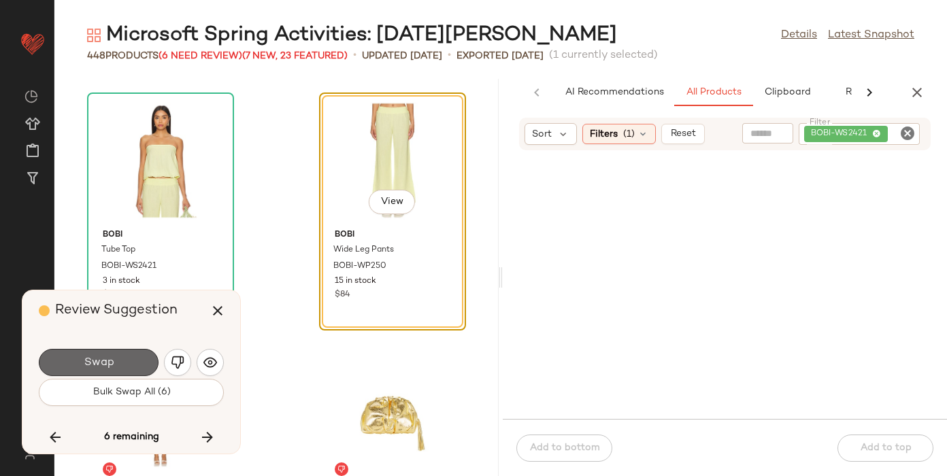
click at [122, 354] on button "Swap" at bounding box center [99, 362] width 120 height 27
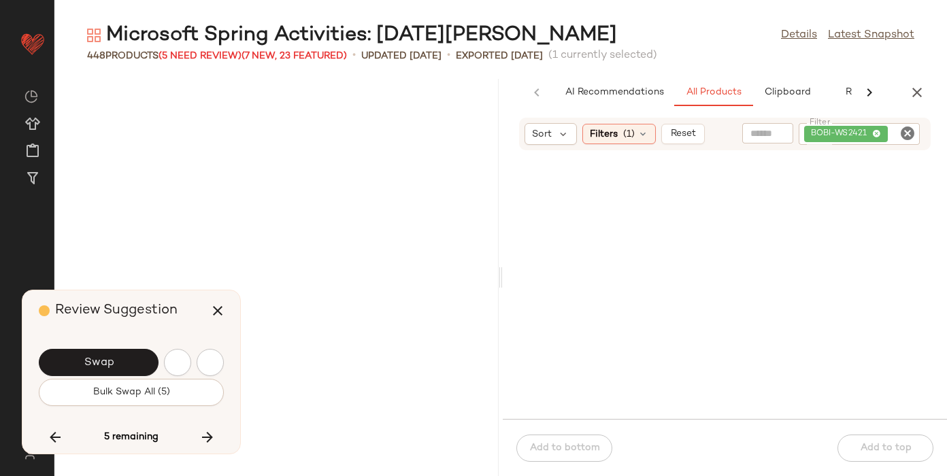
scroll to position [50027, 0]
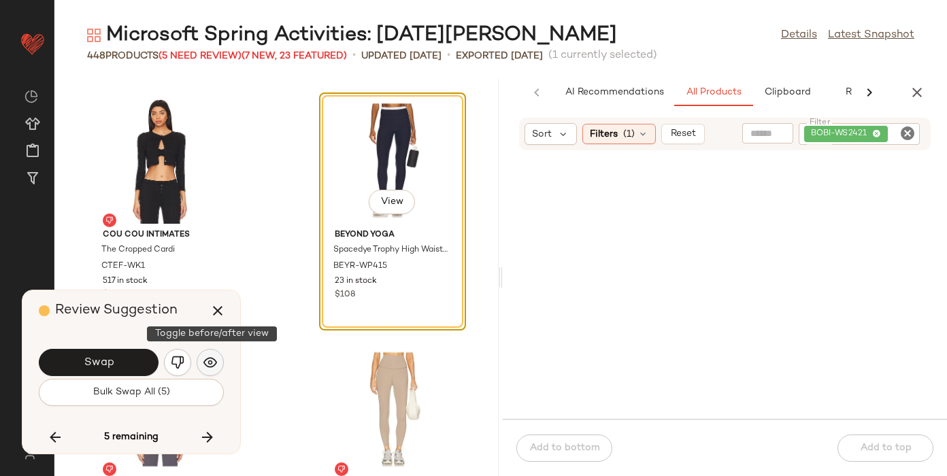
click at [206, 359] on img "button" at bounding box center [210, 363] width 14 height 14
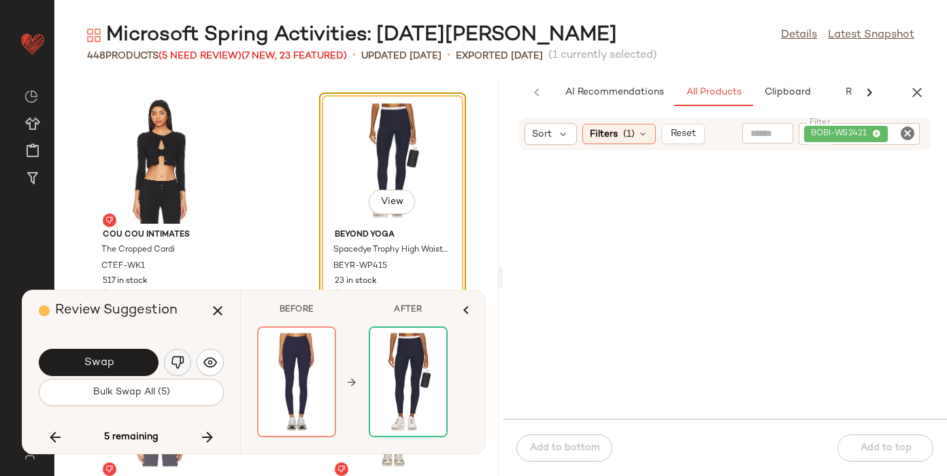
click at [180, 357] on img "button" at bounding box center [178, 363] width 14 height 14
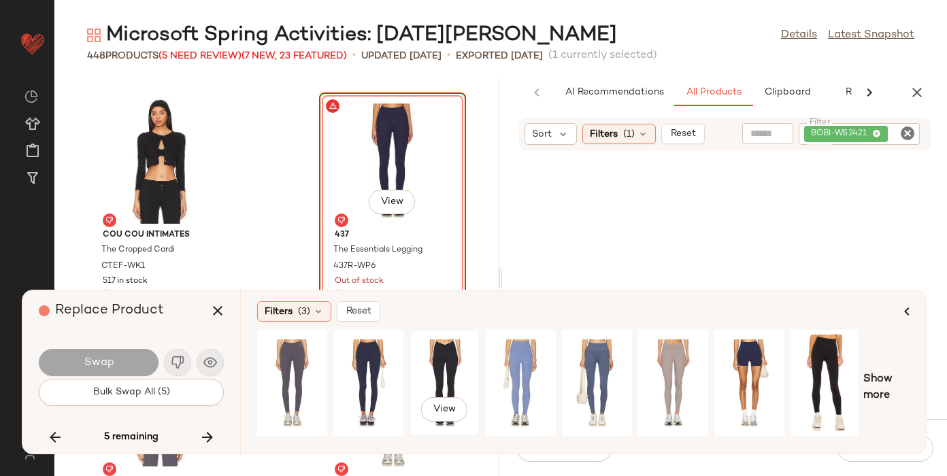
click at [443, 375] on div "View" at bounding box center [444, 383] width 61 height 97
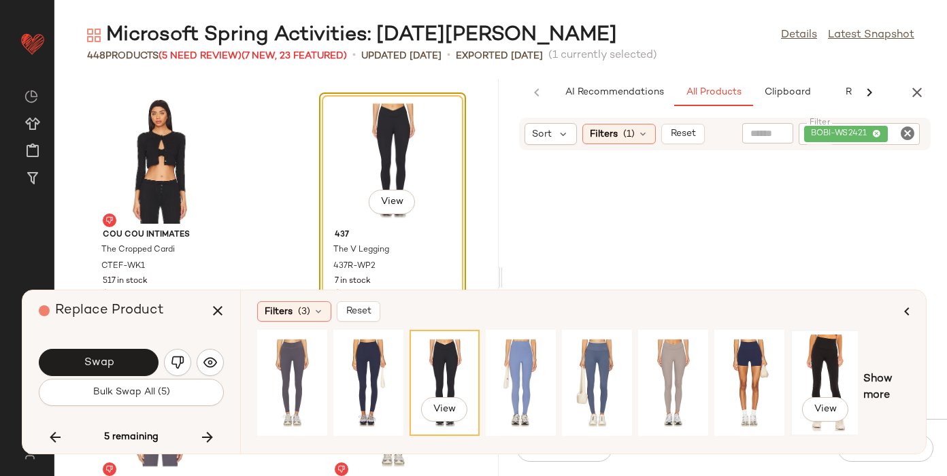
click at [831, 359] on div "View" at bounding box center [825, 383] width 61 height 97
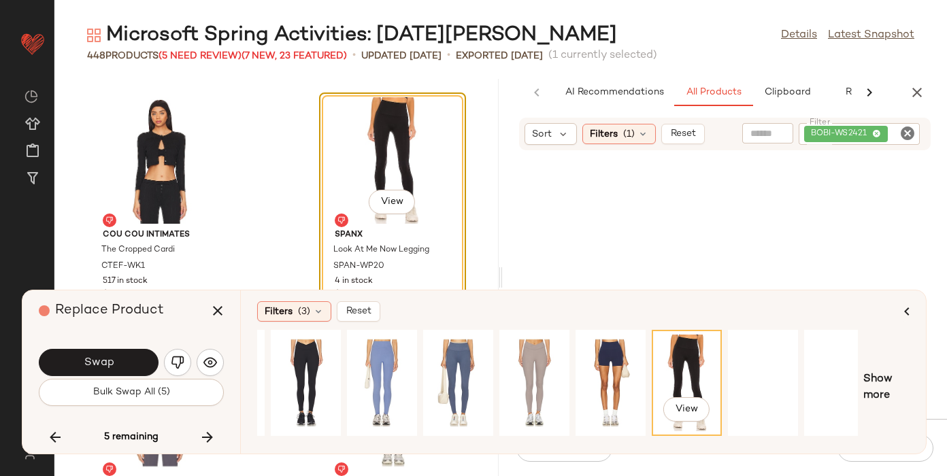
scroll to position [0, 154]
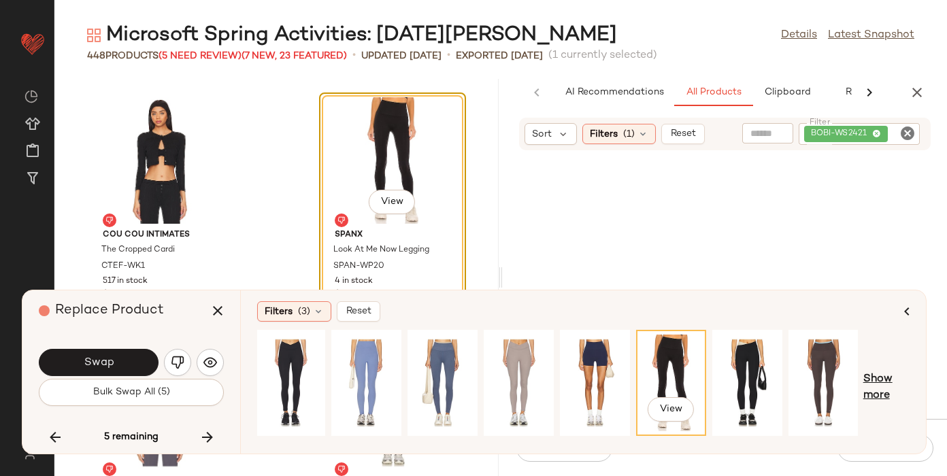
click at [885, 392] on span "Show more" at bounding box center [886, 387] width 46 height 33
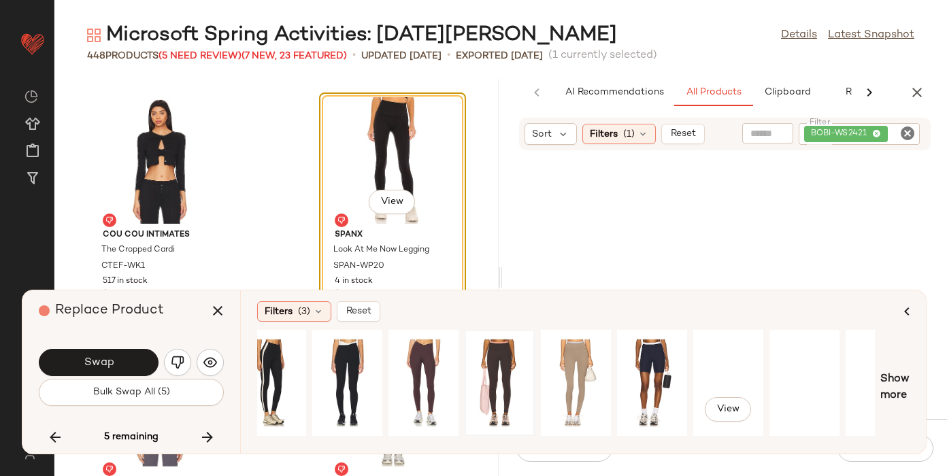
scroll to position [0, 898]
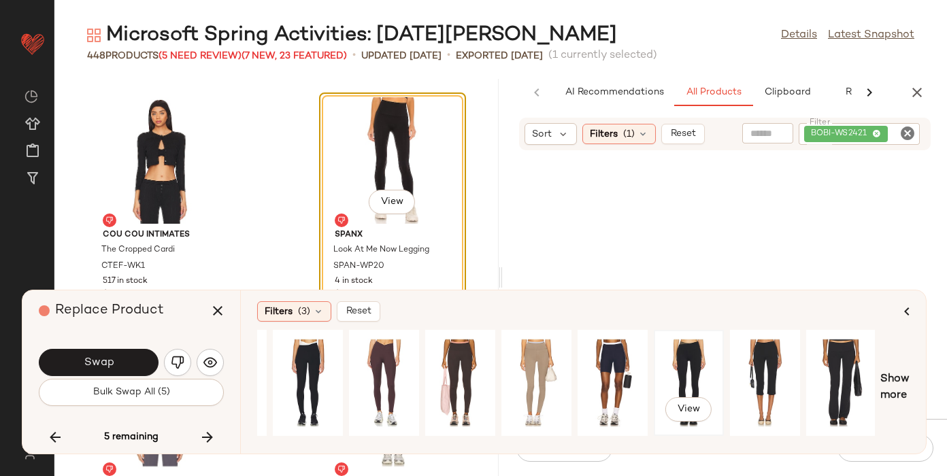
click at [693, 360] on div "View" at bounding box center [688, 383] width 61 height 97
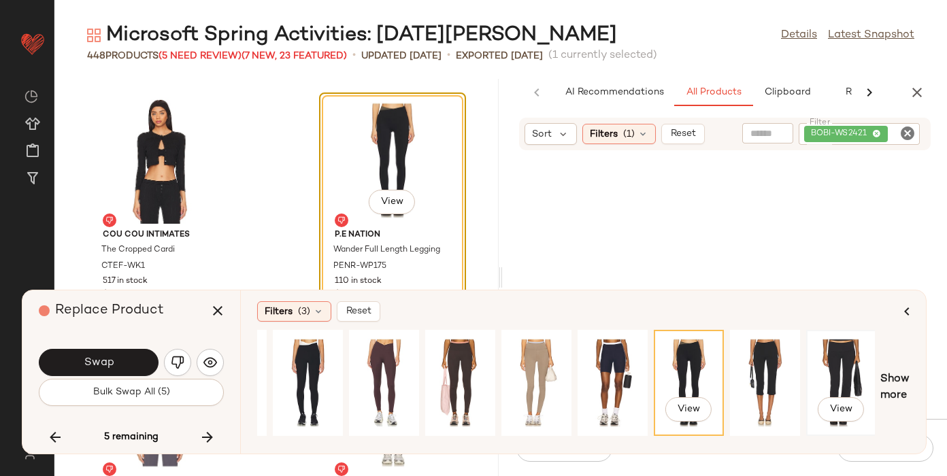
click at [828, 363] on div "View" at bounding box center [841, 383] width 61 height 97
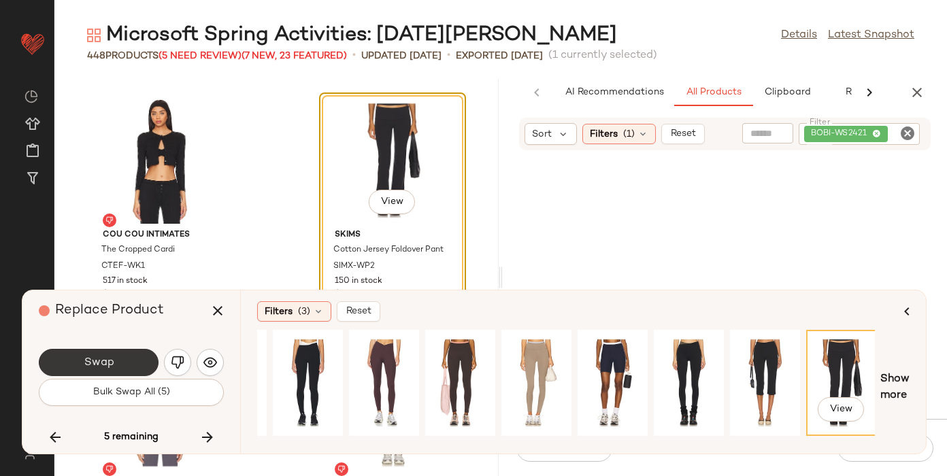
click at [80, 365] on button "Swap" at bounding box center [99, 362] width 120 height 27
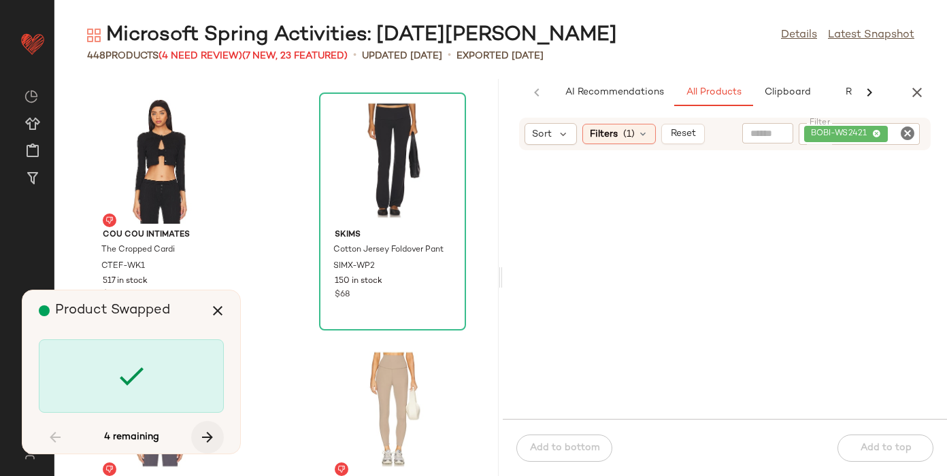
click at [214, 437] on icon "button" at bounding box center [207, 437] width 16 height 16
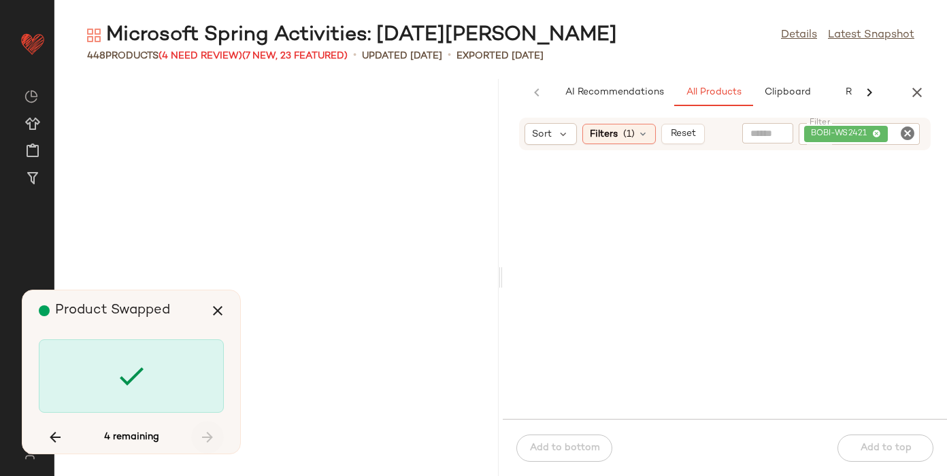
scroll to position [53760, 0]
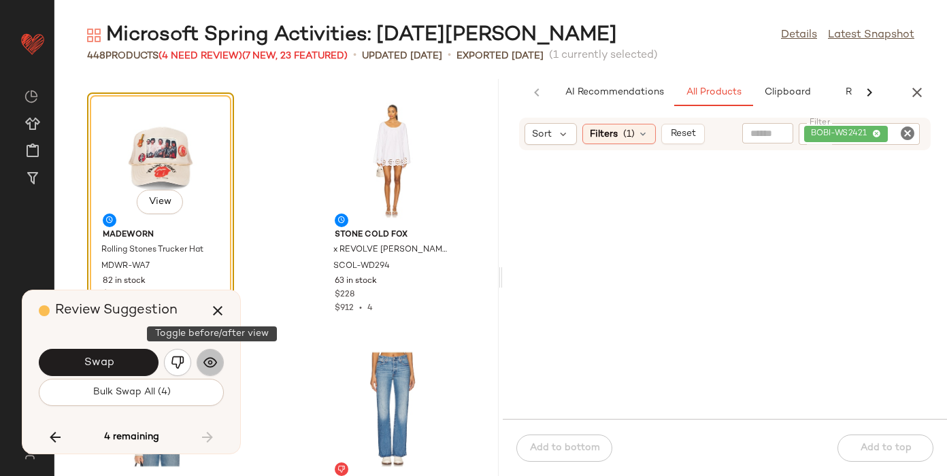
click at [207, 360] on img "button" at bounding box center [210, 363] width 14 height 14
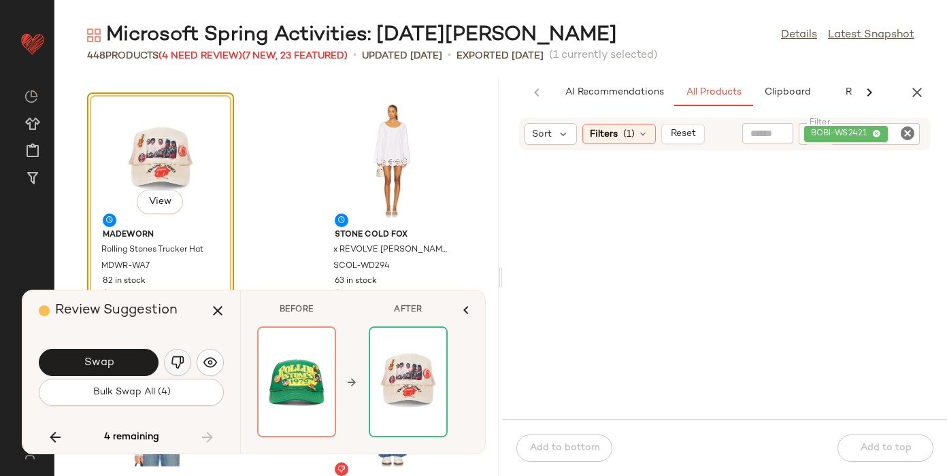
click at [175, 359] on img "button" at bounding box center [178, 363] width 14 height 14
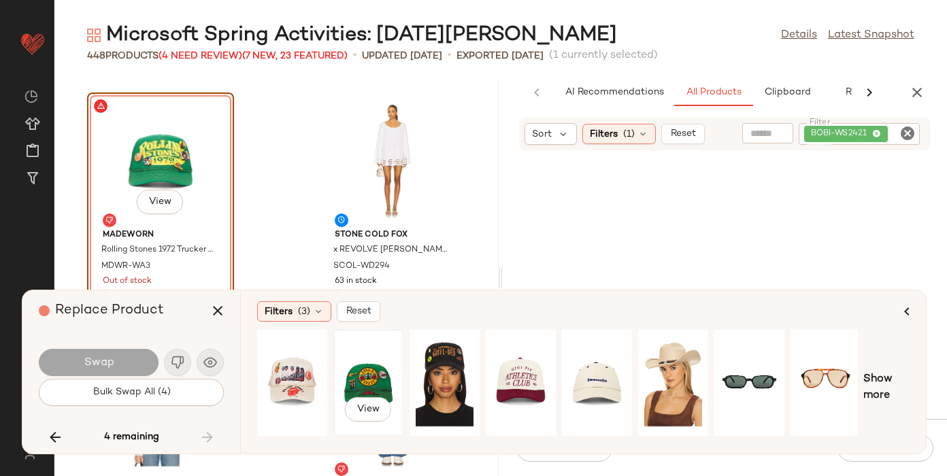
click at [367, 370] on div "View" at bounding box center [368, 383] width 61 height 97
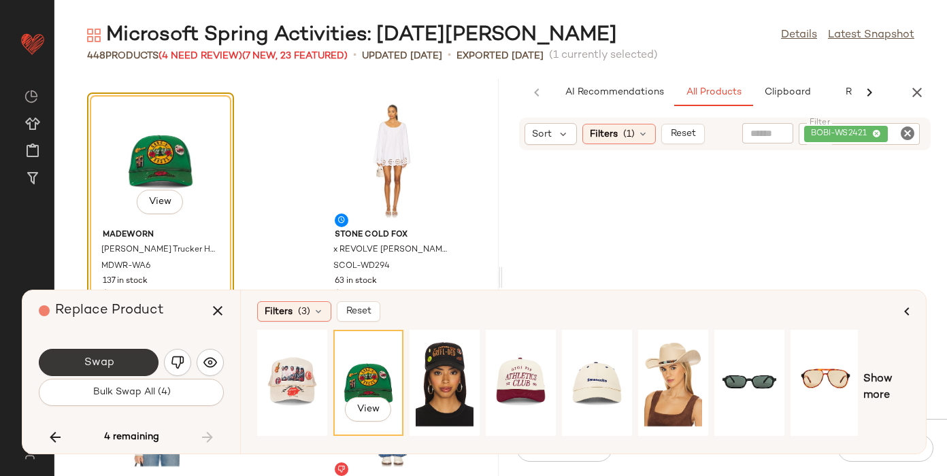
click at [104, 360] on span "Swap" at bounding box center [98, 362] width 31 height 13
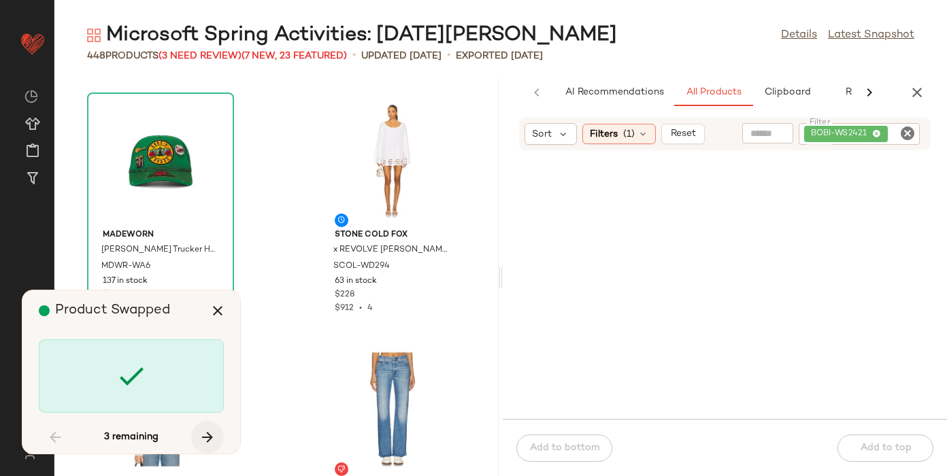
click at [205, 435] on icon "button" at bounding box center [207, 437] width 16 height 16
click at [204, 433] on div "3 remaining" at bounding box center [131, 437] width 185 height 33
click at [47, 434] on icon "button" at bounding box center [55, 437] width 16 height 16
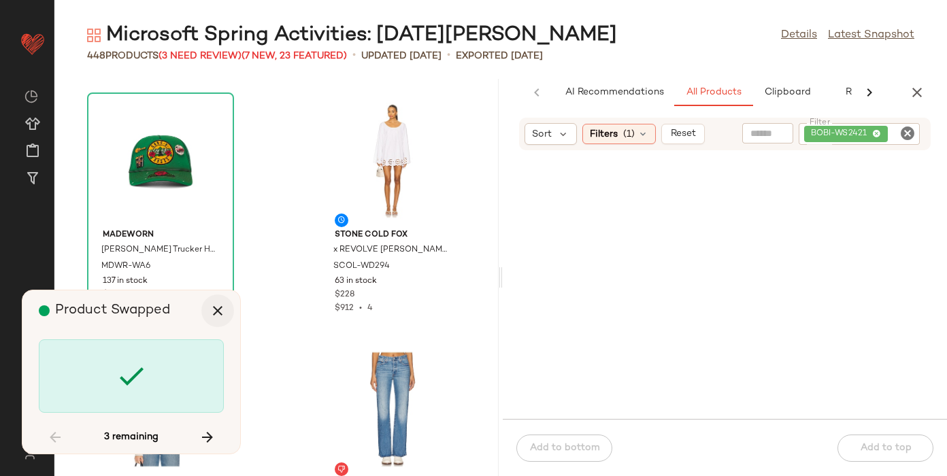
click at [211, 313] on icon "button" at bounding box center [217, 311] width 16 height 16
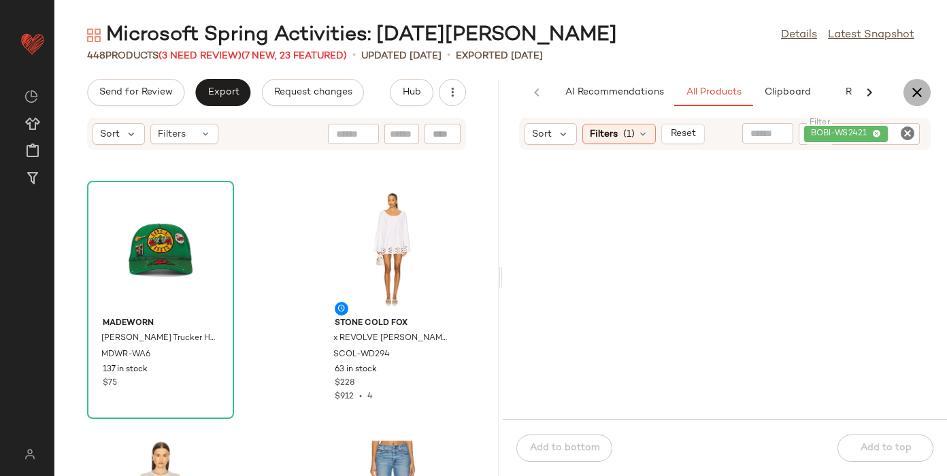
click at [921, 84] on icon "button" at bounding box center [917, 92] width 16 height 16
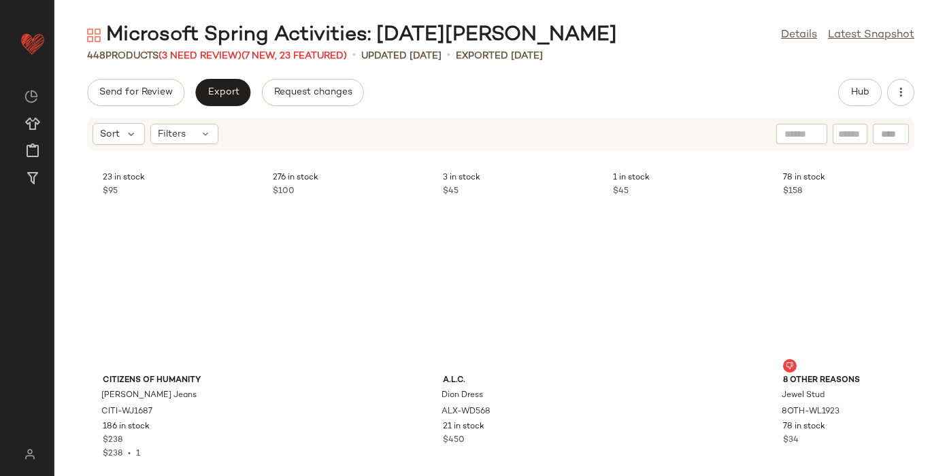
scroll to position [21405, 0]
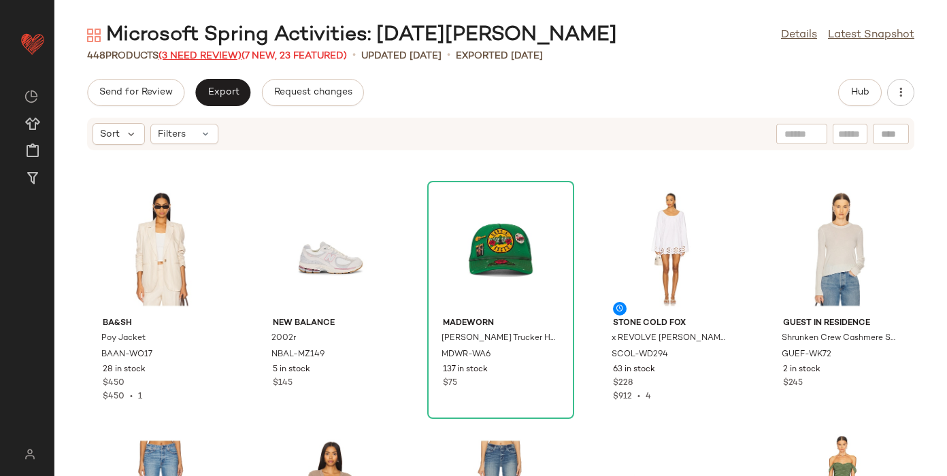
click at [209, 51] on span "(3 Need Review)" at bounding box center [199, 56] width 83 height 10
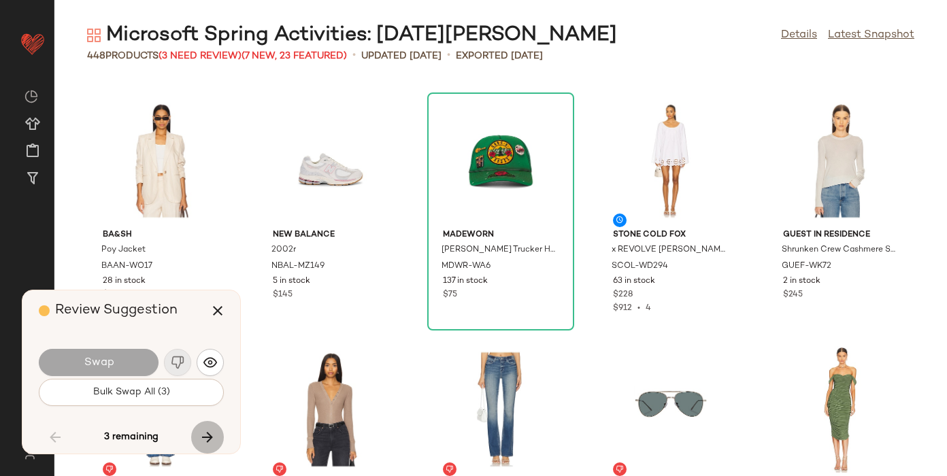
click at [201, 435] on icon "button" at bounding box center [207, 437] width 16 height 16
click at [201, 435] on div "3 remaining" at bounding box center [131, 437] width 185 height 33
click at [217, 316] on icon "button" at bounding box center [217, 311] width 16 height 16
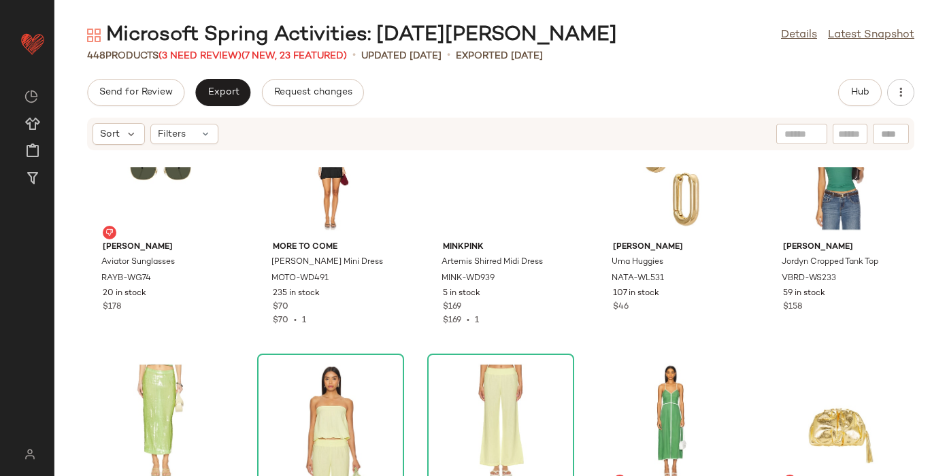
scroll to position [19478, 0]
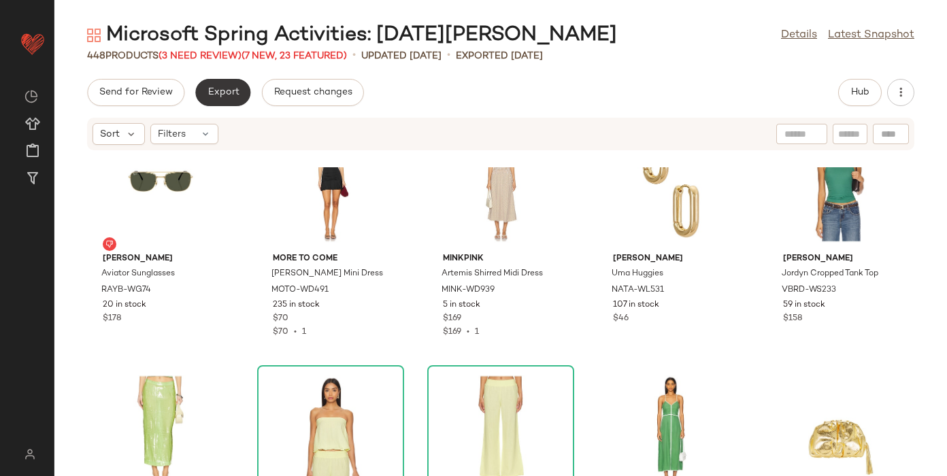
click at [212, 94] on span "Export" at bounding box center [223, 92] width 32 height 11
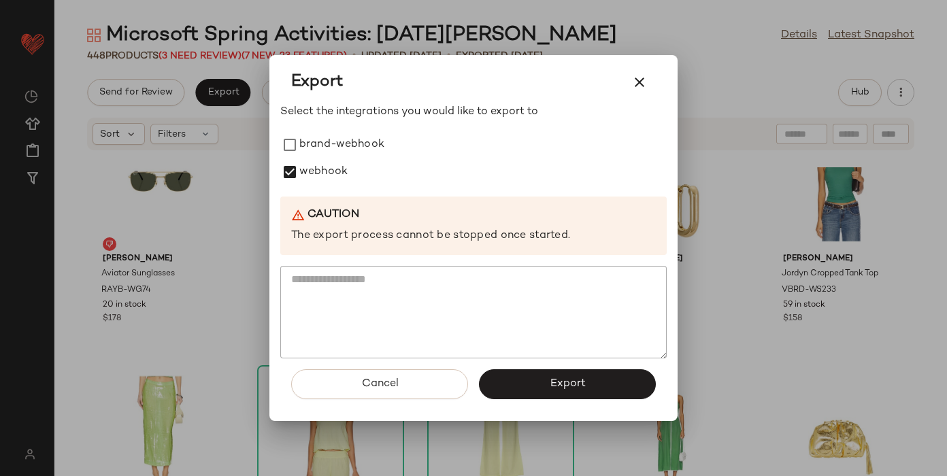
click at [533, 367] on div "Cancel Export" at bounding box center [473, 389] width 386 height 63
click at [533, 372] on button "Export" at bounding box center [567, 384] width 177 height 30
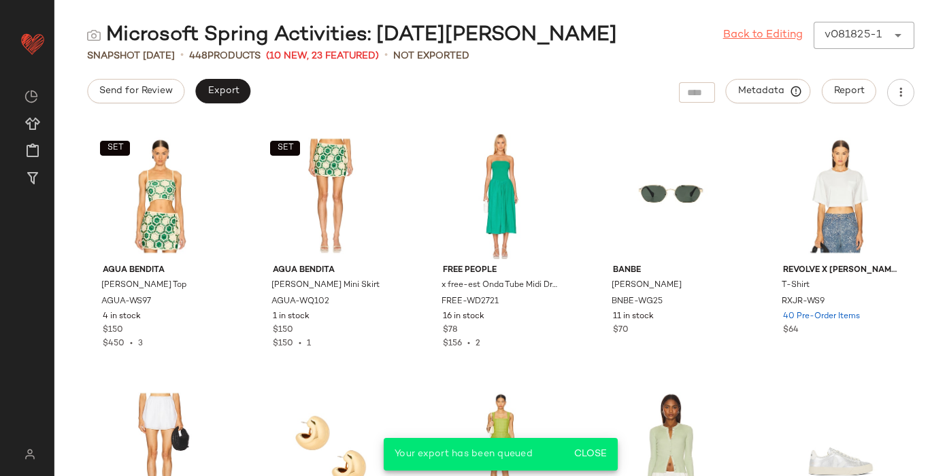
click at [739, 34] on link "Back to Editing" at bounding box center [763, 35] width 80 height 16
